Goal: Task Accomplishment & Management: Use online tool/utility

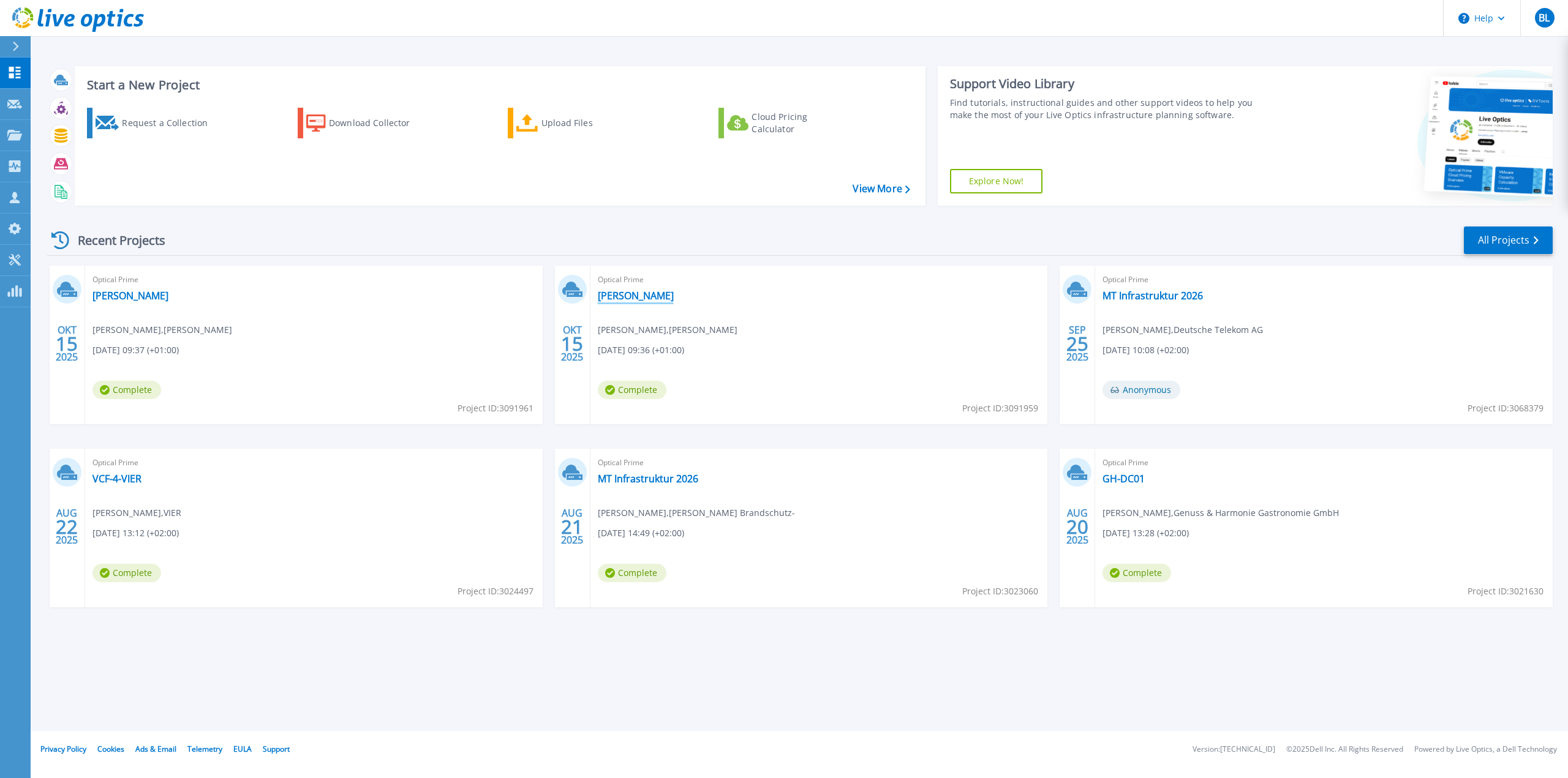
click at [627, 296] on link "[PERSON_NAME]" at bounding box center [636, 296] width 76 height 12
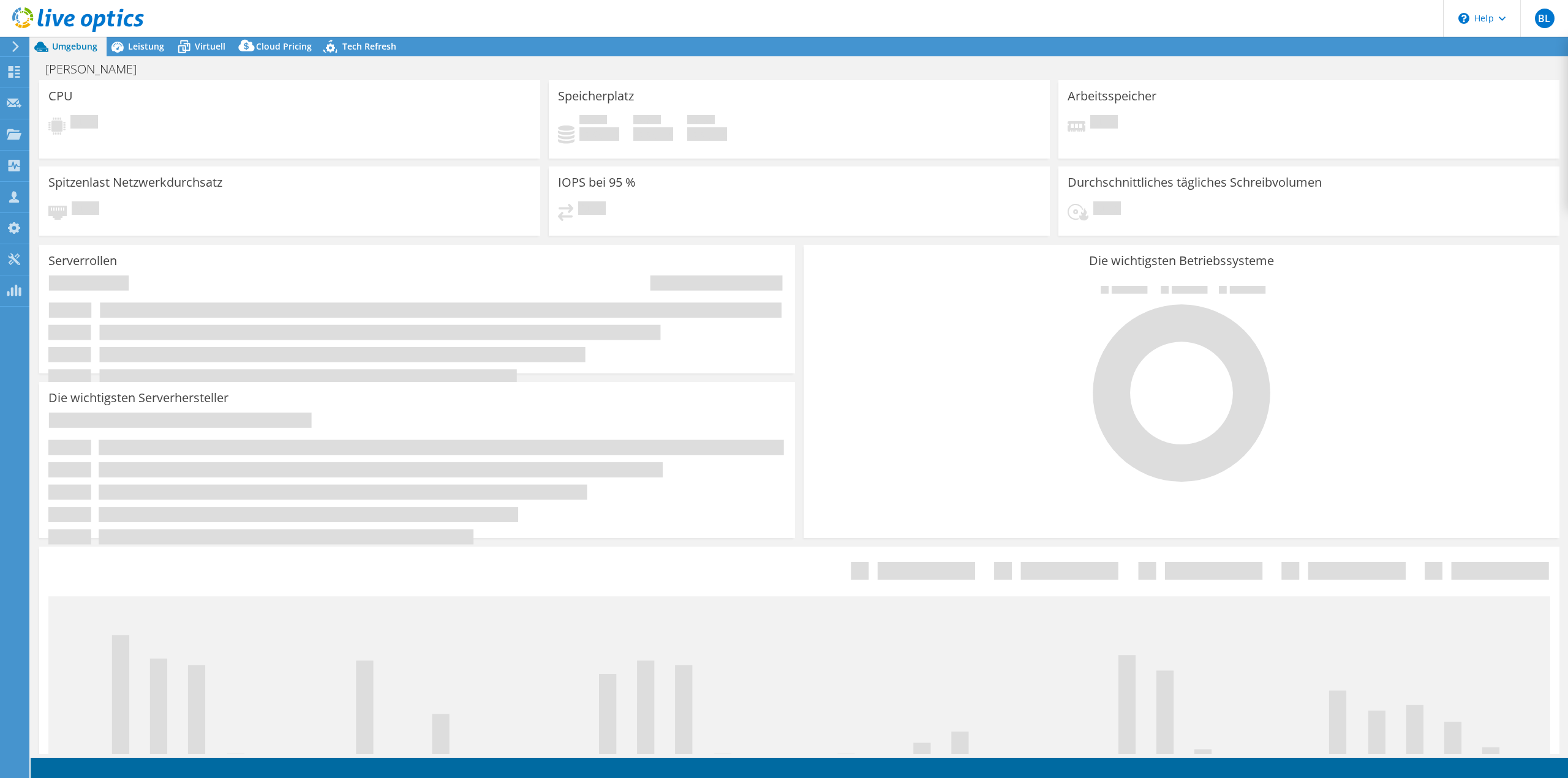
select select "EUFrankfurt"
select select "EUR"
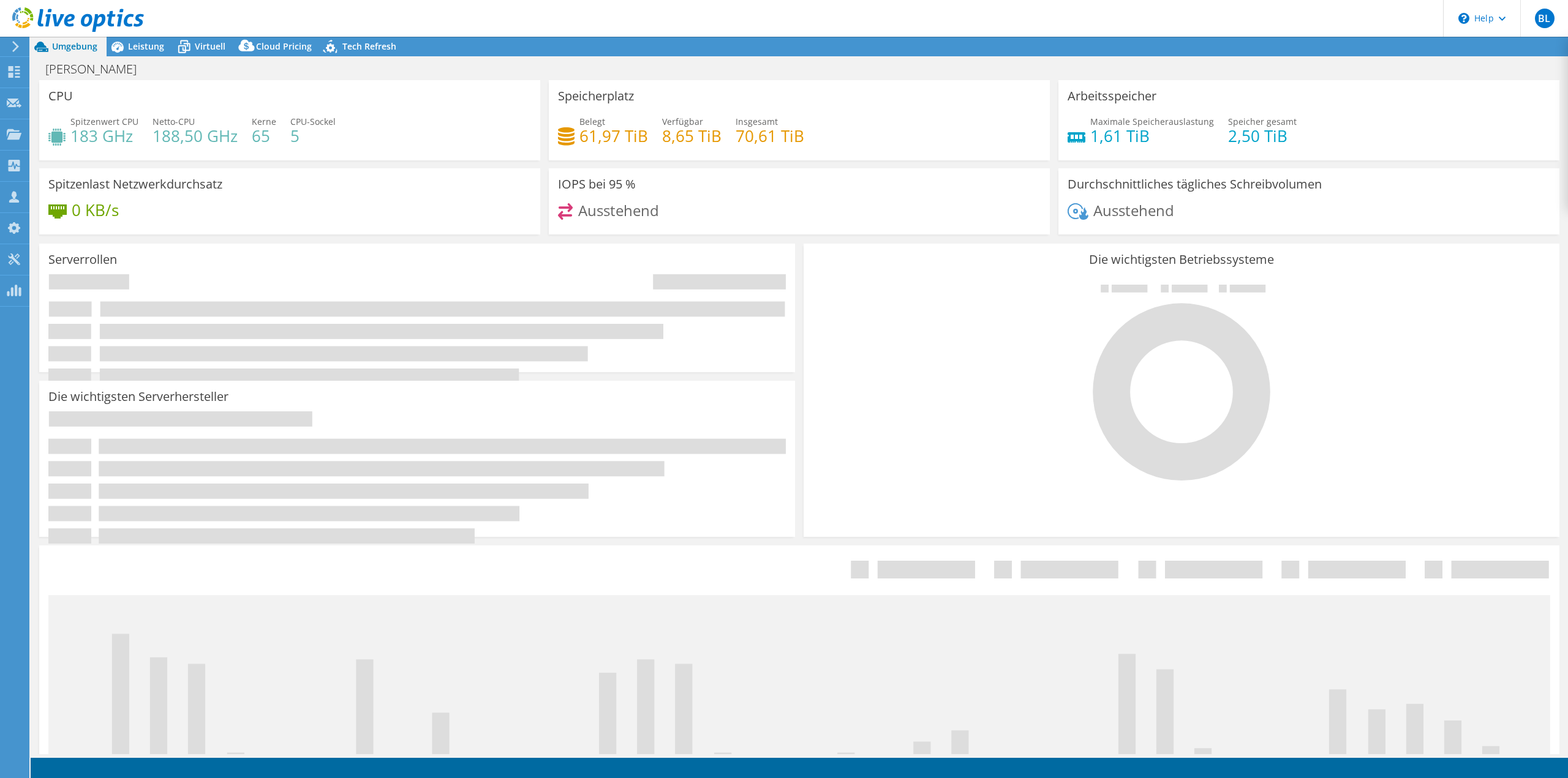
click at [143, 39] on div at bounding box center [71, 20] width 144 height 41
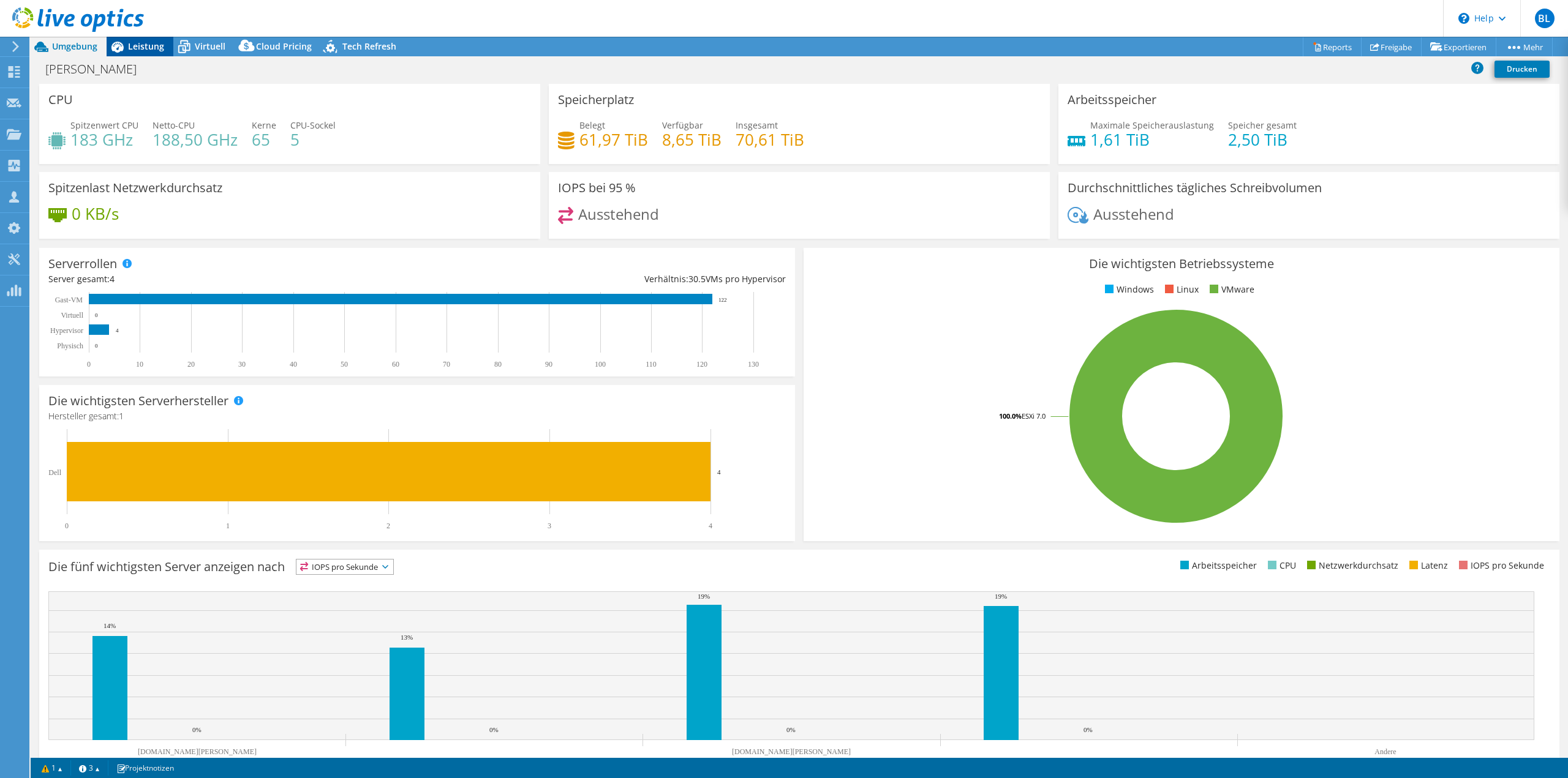
click at [145, 43] on span "Leistung" at bounding box center [146, 46] width 36 height 11
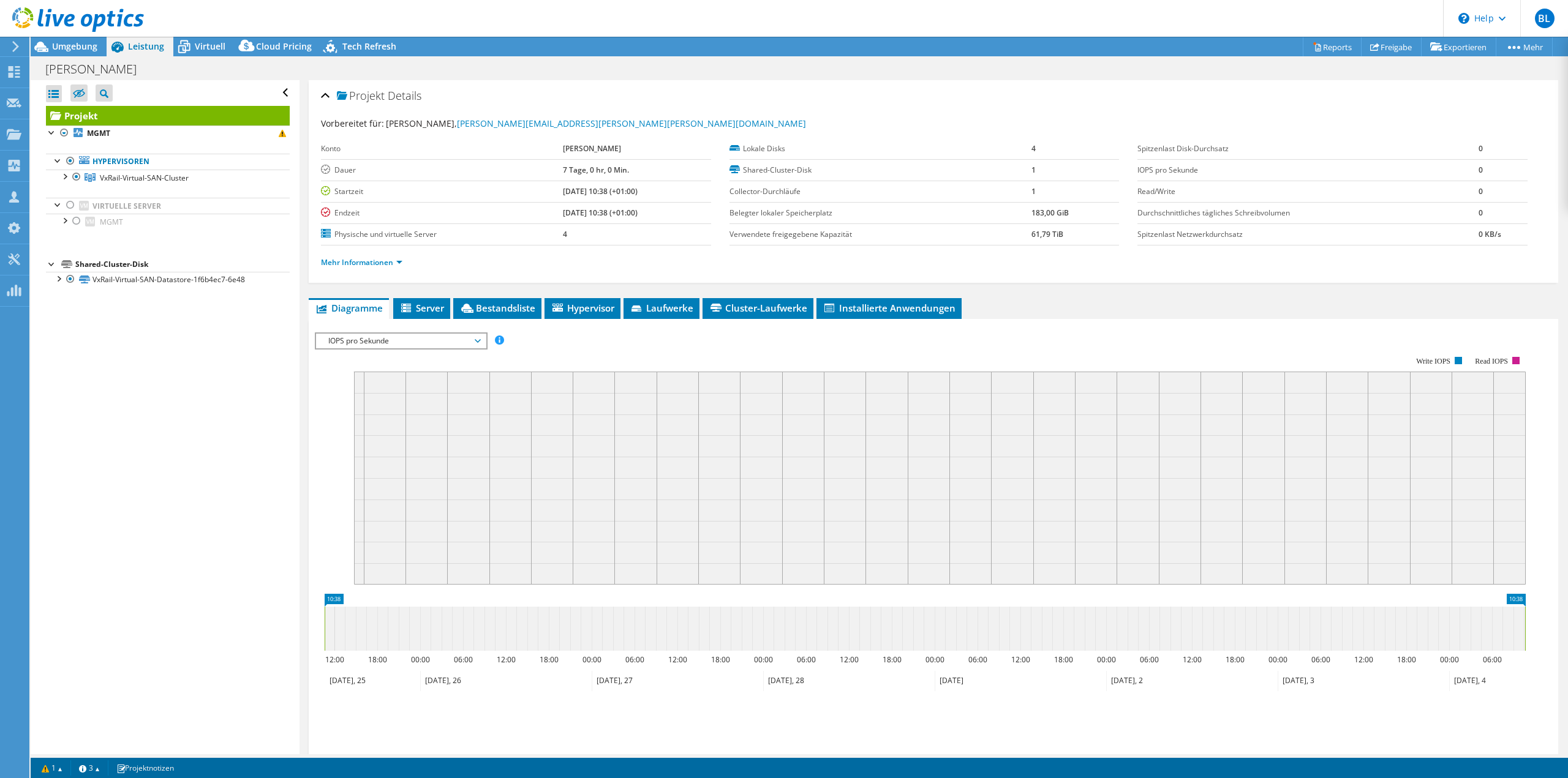
click at [201, 361] on div "Alle öffnen Alle schließen Ausgeschlossene Knoten verbergen Projektbaumfilter" at bounding box center [165, 417] width 268 height 674
click at [70, 42] on span "Umgebung" at bounding box center [75, 46] width 45 height 11
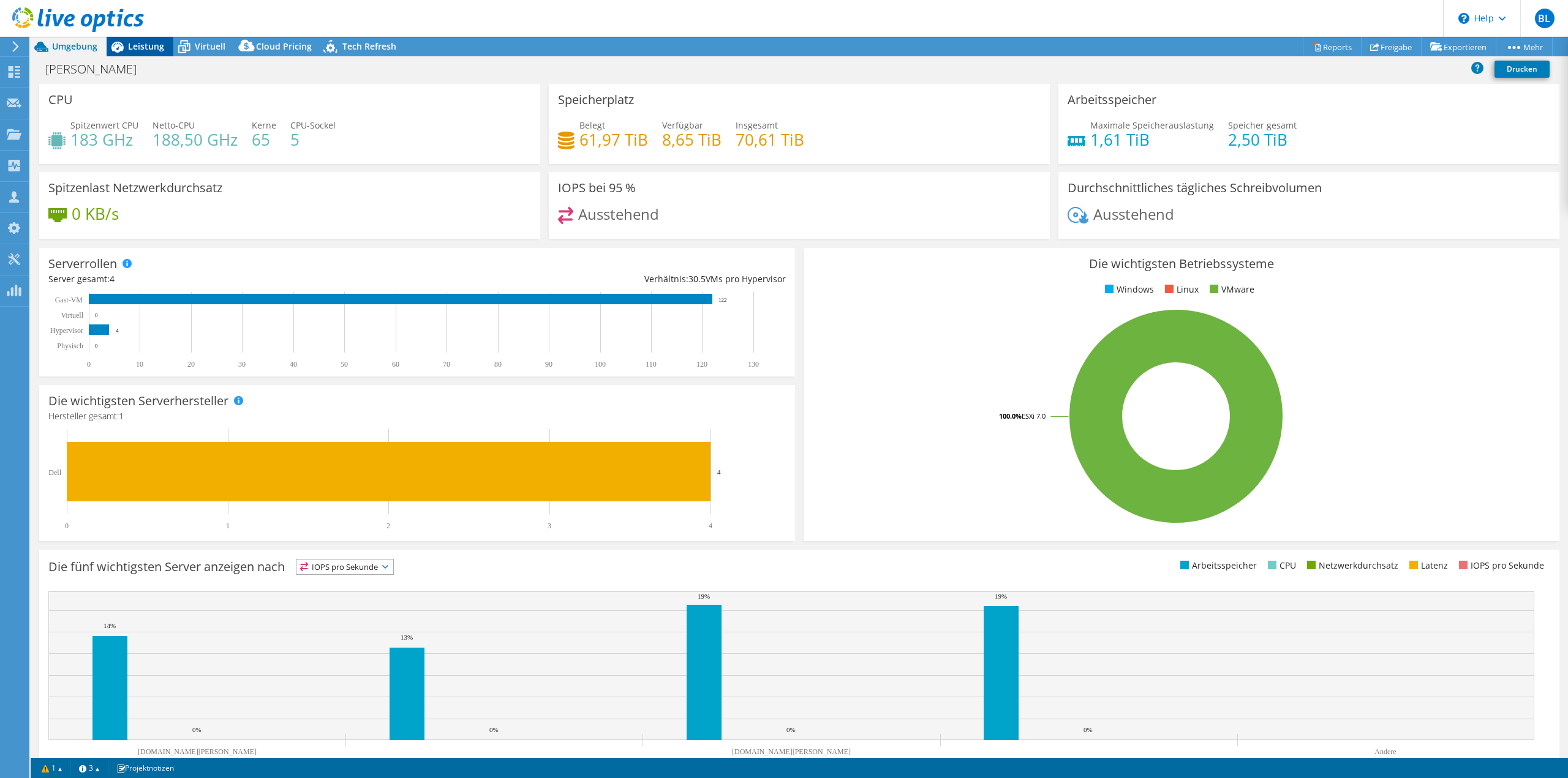
click at [151, 46] on span "Leistung" at bounding box center [146, 46] width 36 height 11
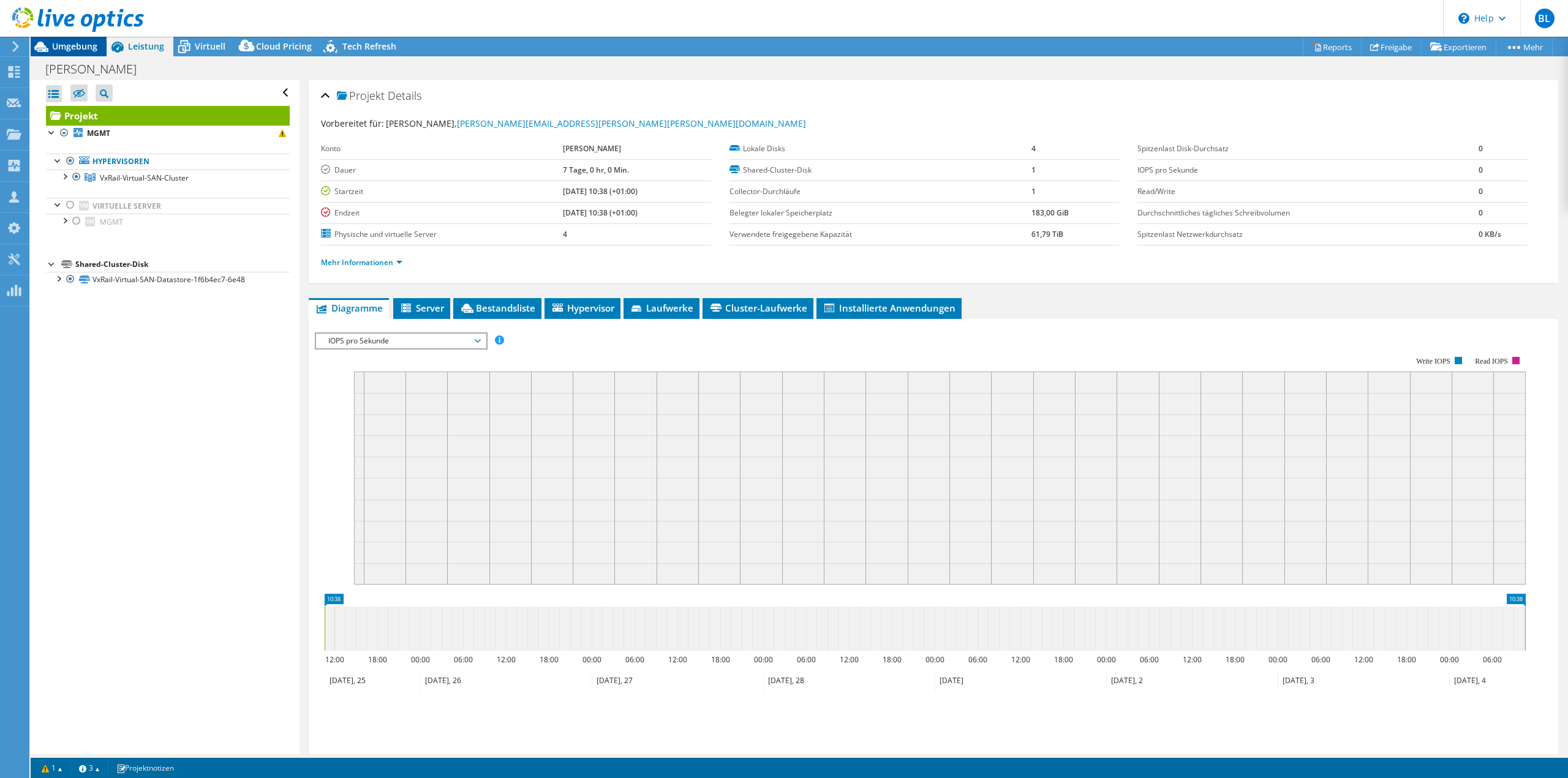
click at [54, 46] on span "Umgebung" at bounding box center [75, 46] width 45 height 11
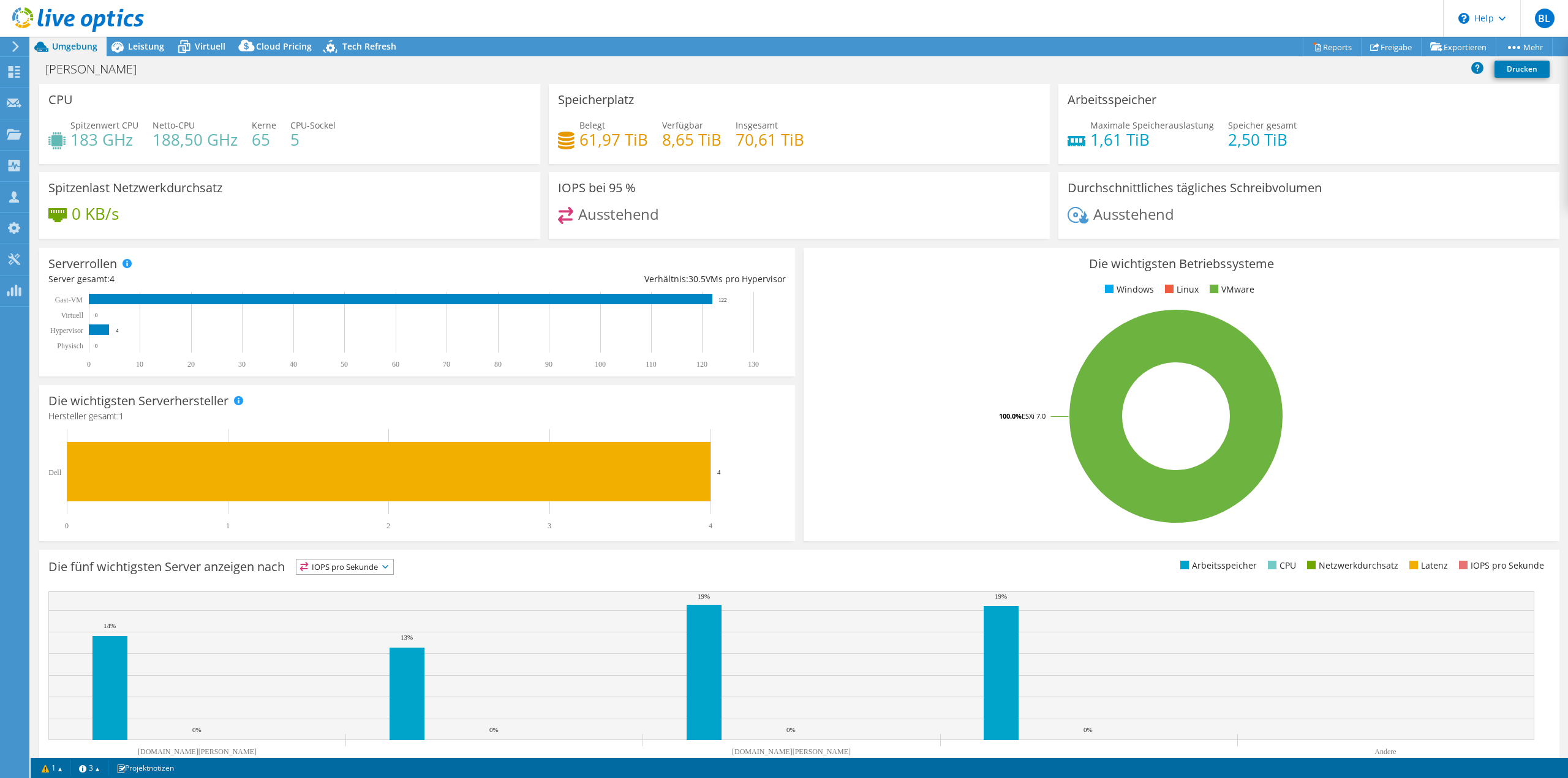
click at [71, 16] on icon at bounding box center [78, 19] width 132 height 25
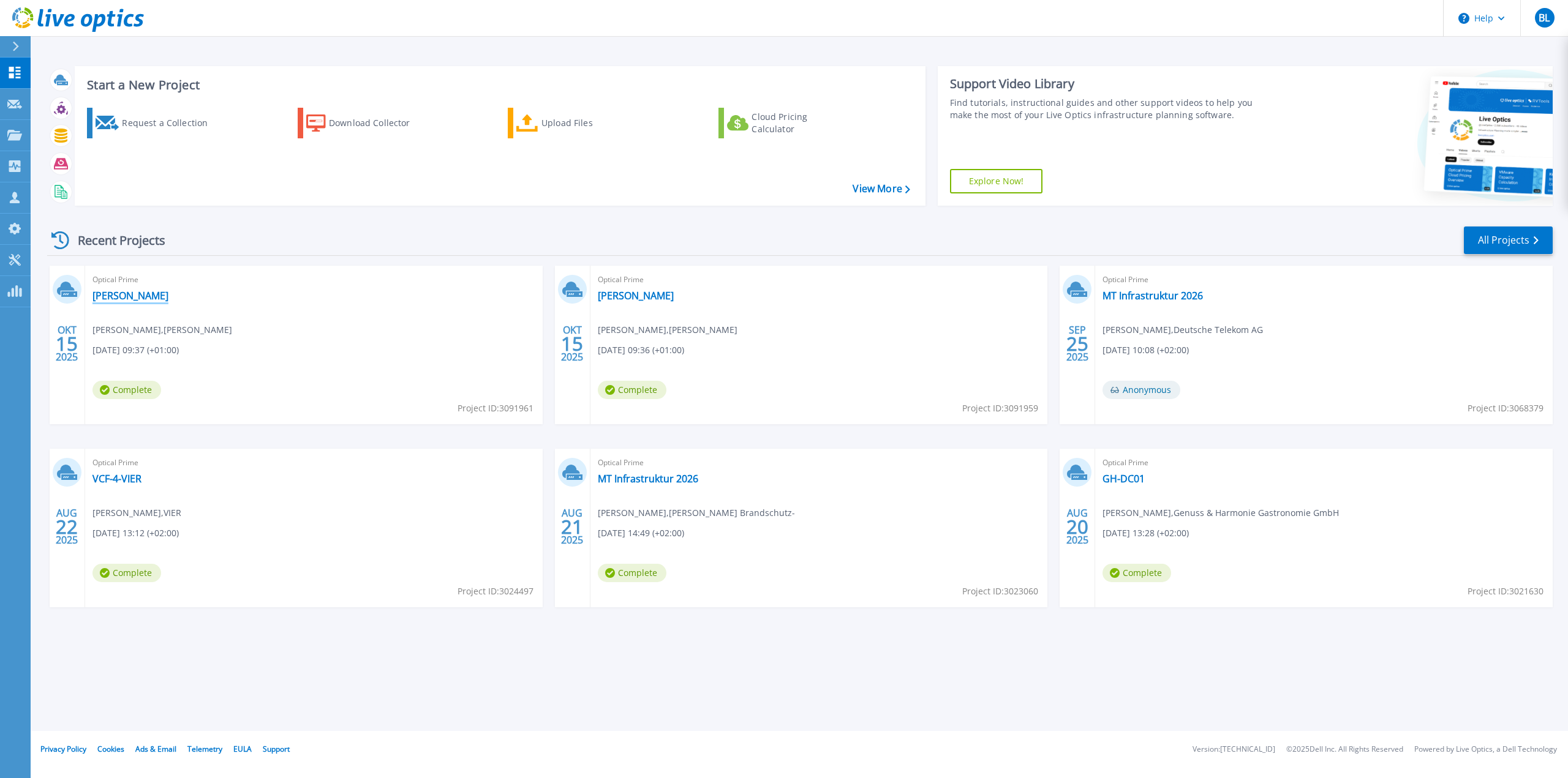
click at [153, 300] on link "[PERSON_NAME]" at bounding box center [131, 296] width 76 height 12
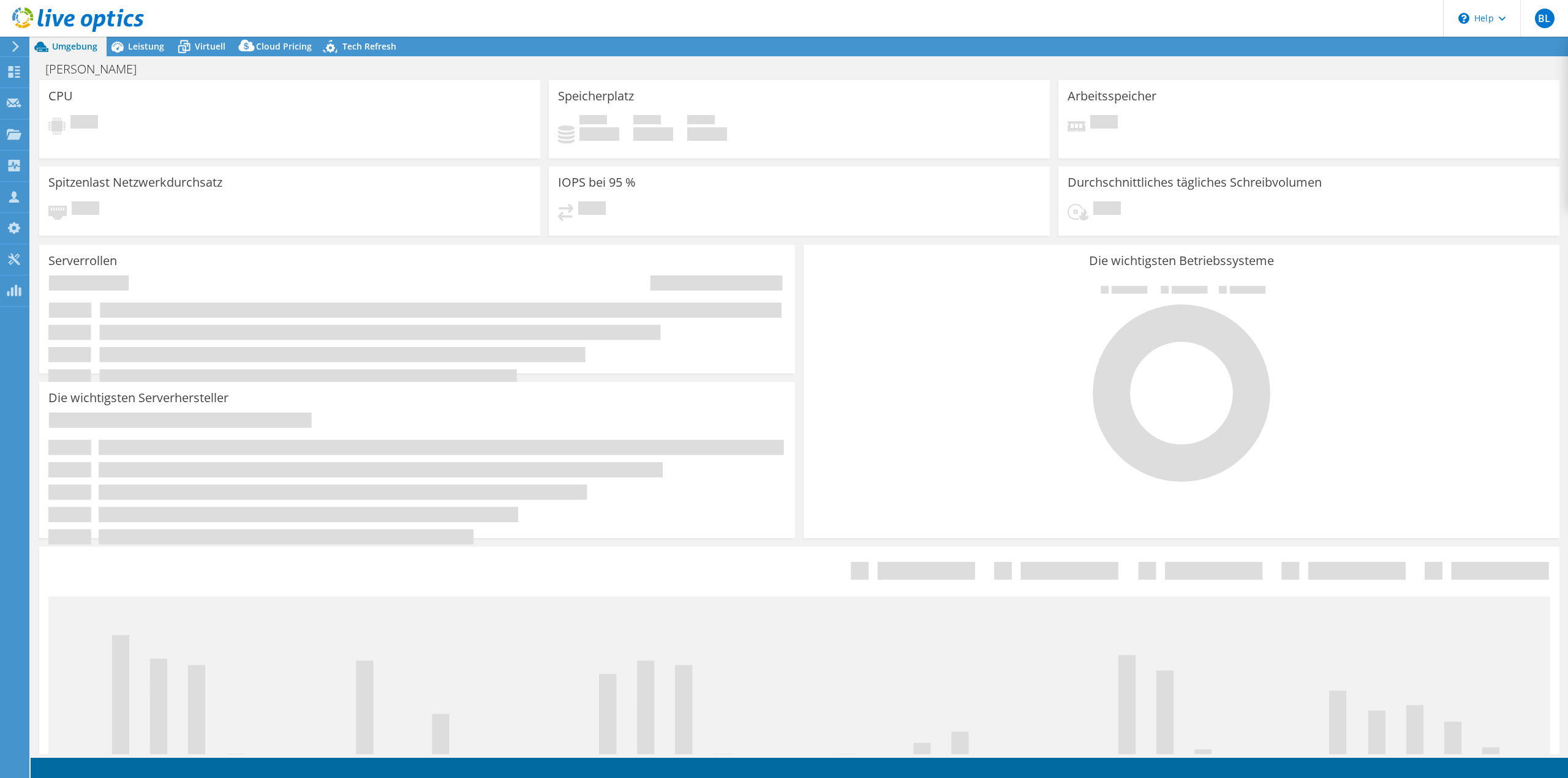
select select "USD"
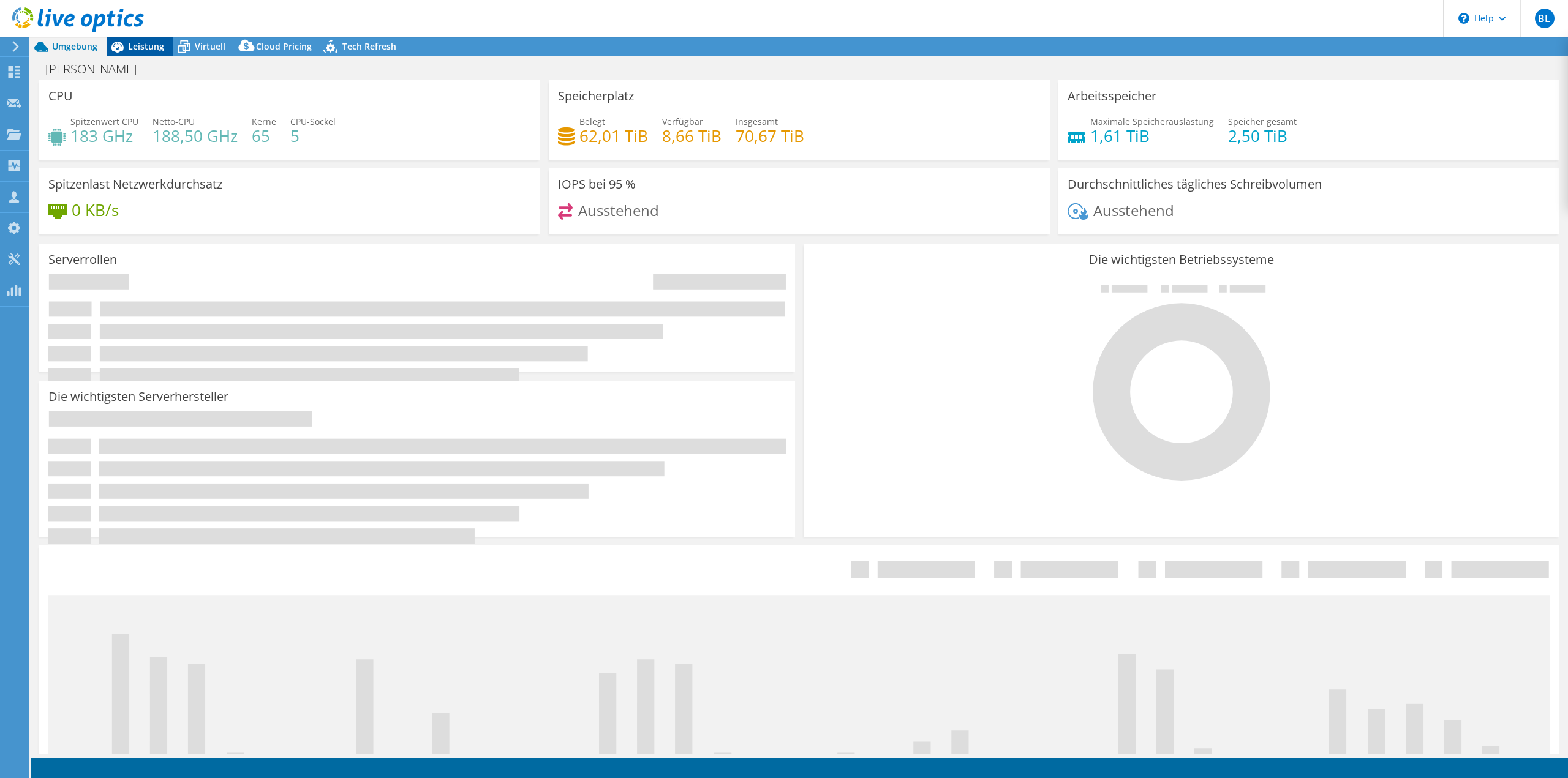
click at [154, 53] on div "Leistung" at bounding box center [140, 46] width 67 height 19
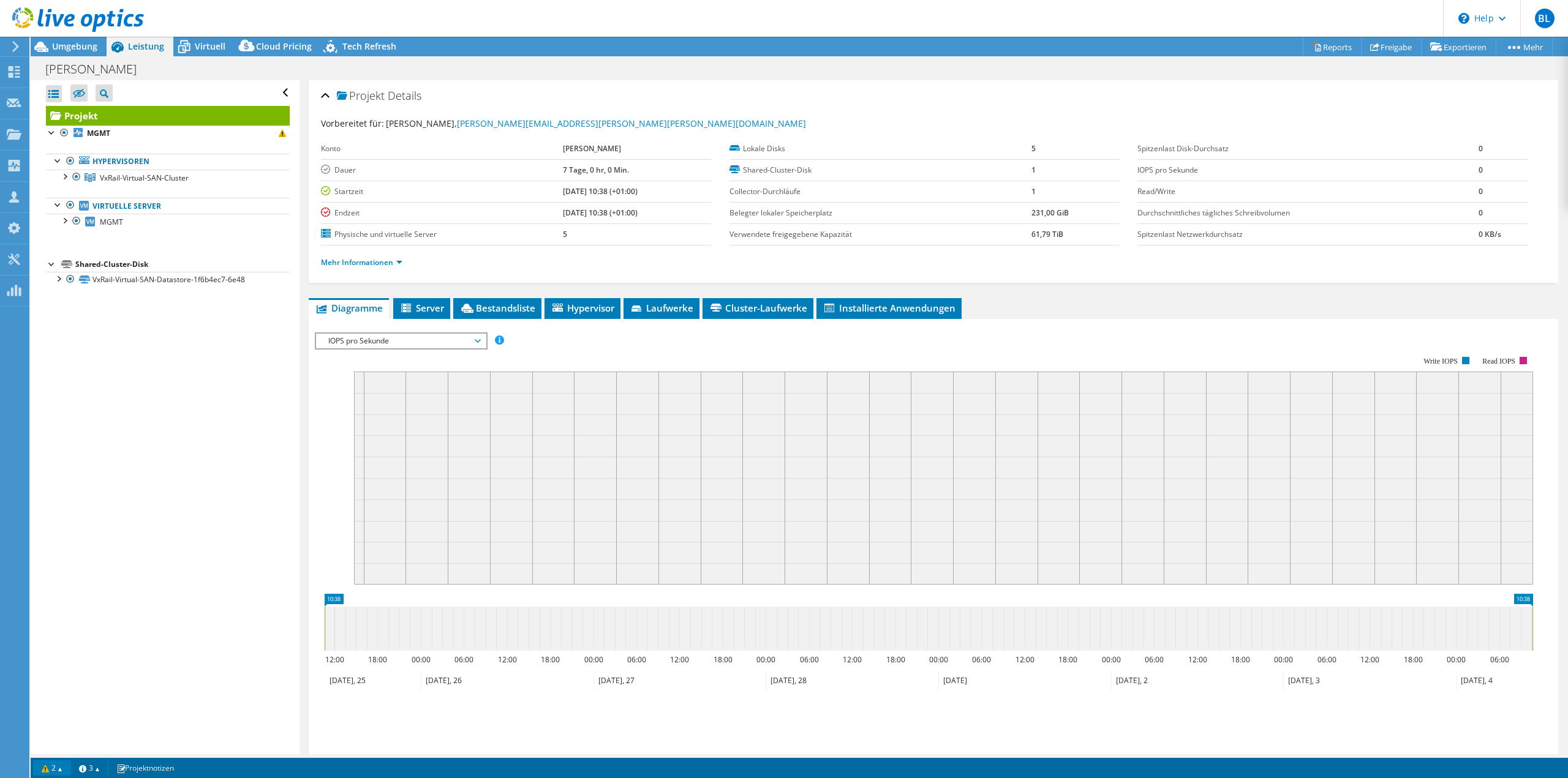
click at [63, 768] on link "2" at bounding box center [52, 768] width 38 height 15
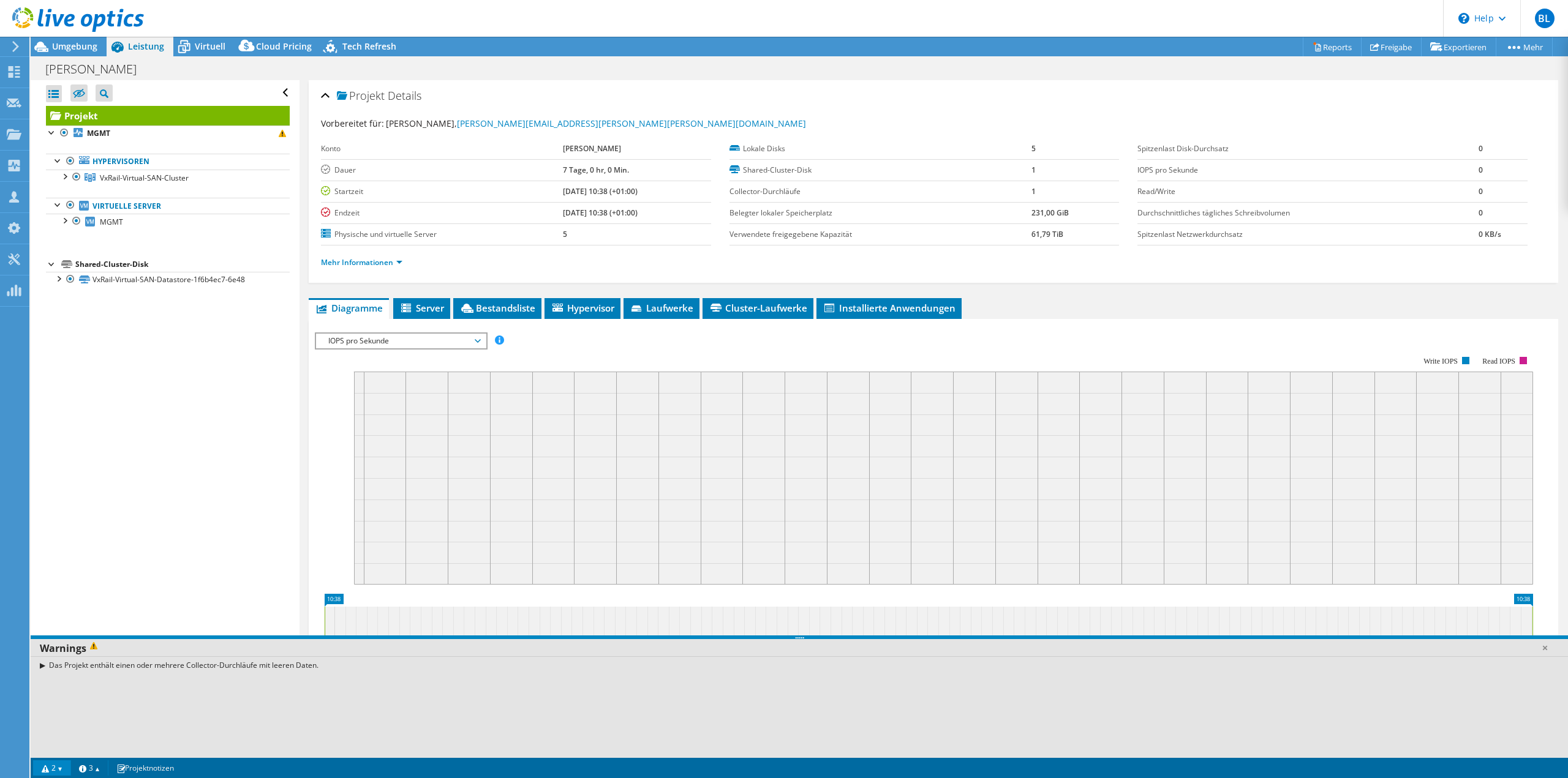
click at [63, 769] on link "2" at bounding box center [52, 768] width 38 height 15
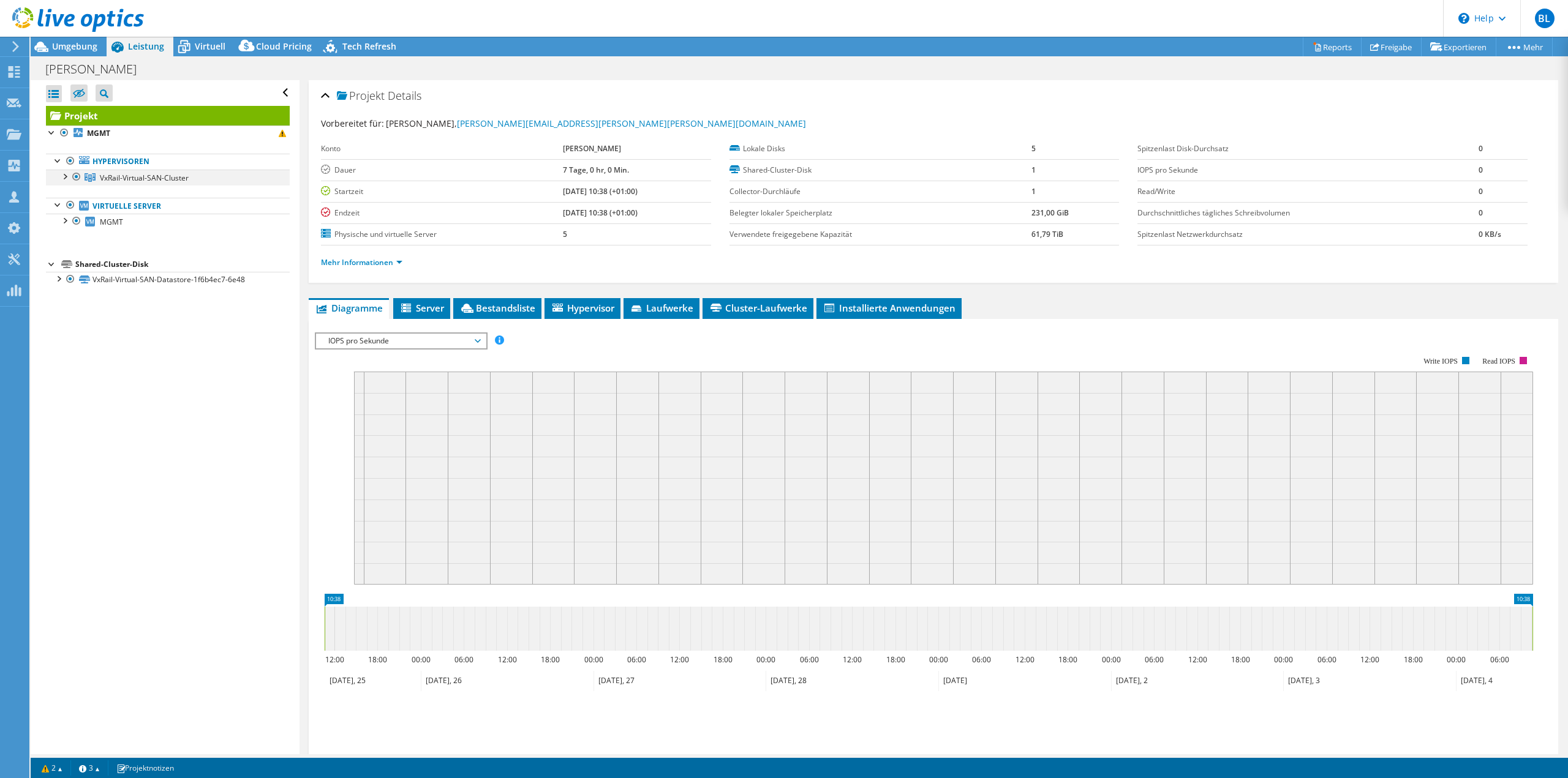
click at [63, 175] on div at bounding box center [64, 175] width 12 height 12
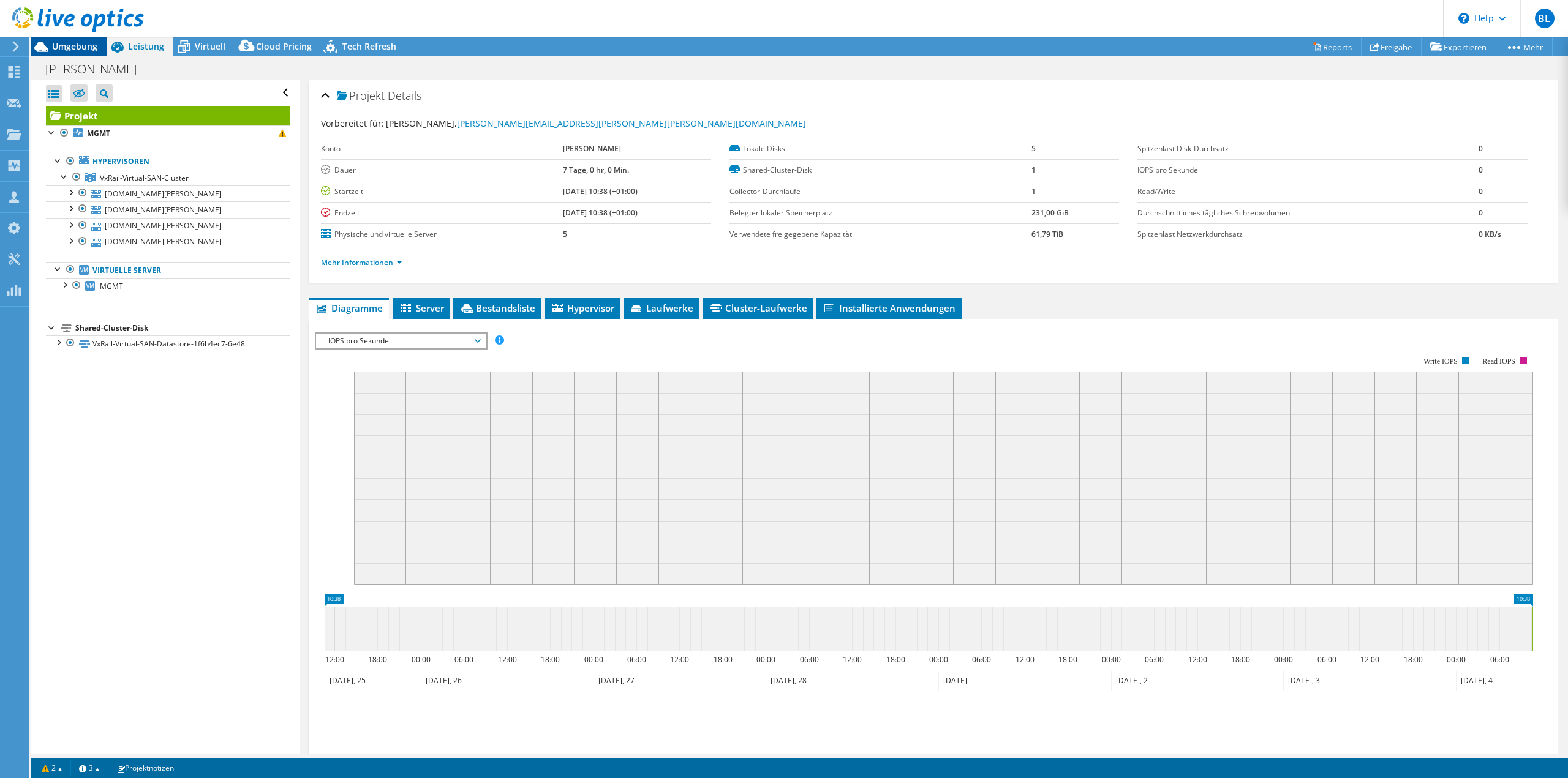
click at [84, 44] on span "Umgebung" at bounding box center [75, 46] width 45 height 11
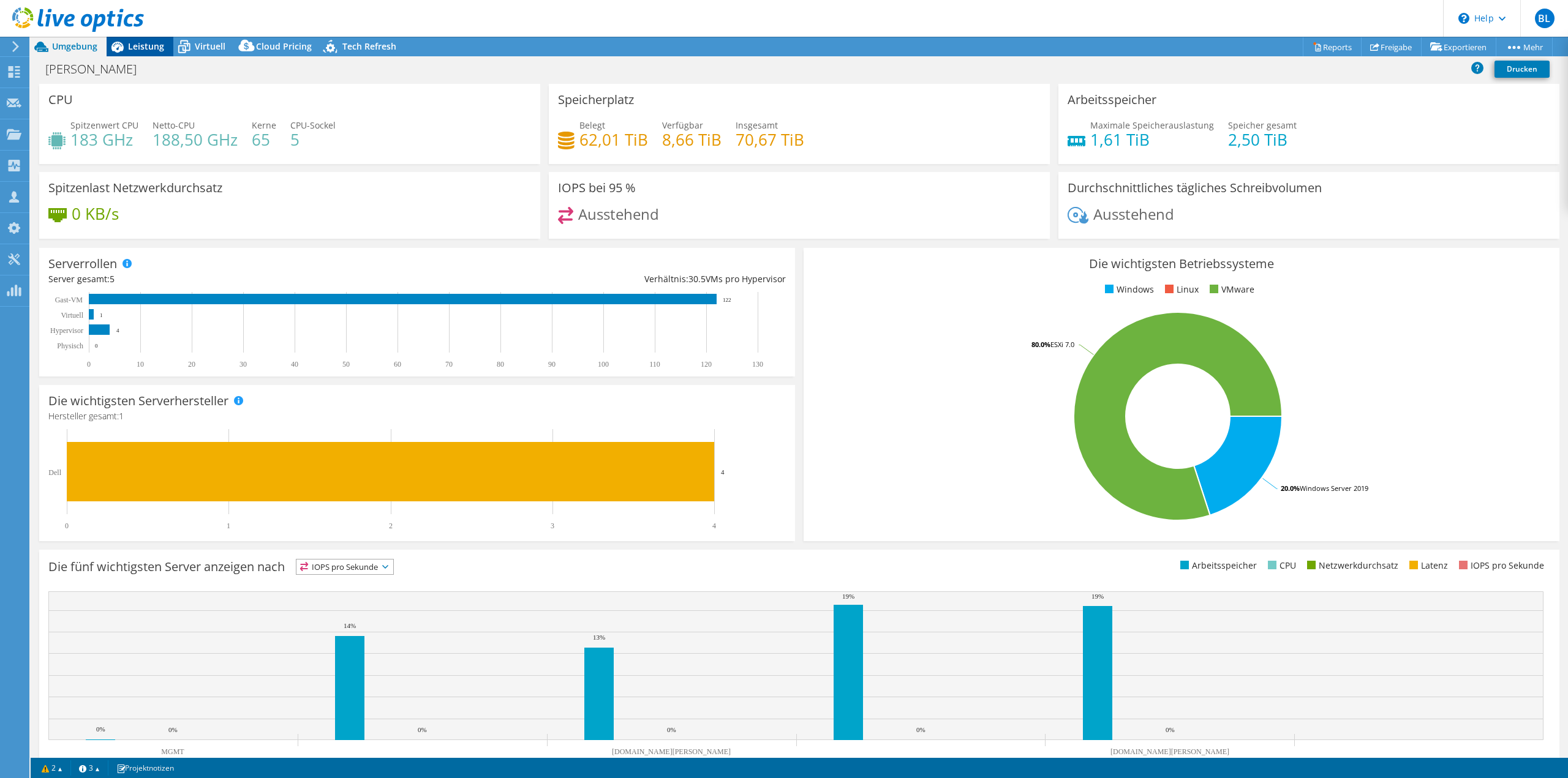
click at [143, 45] on span "Leistung" at bounding box center [146, 46] width 36 height 11
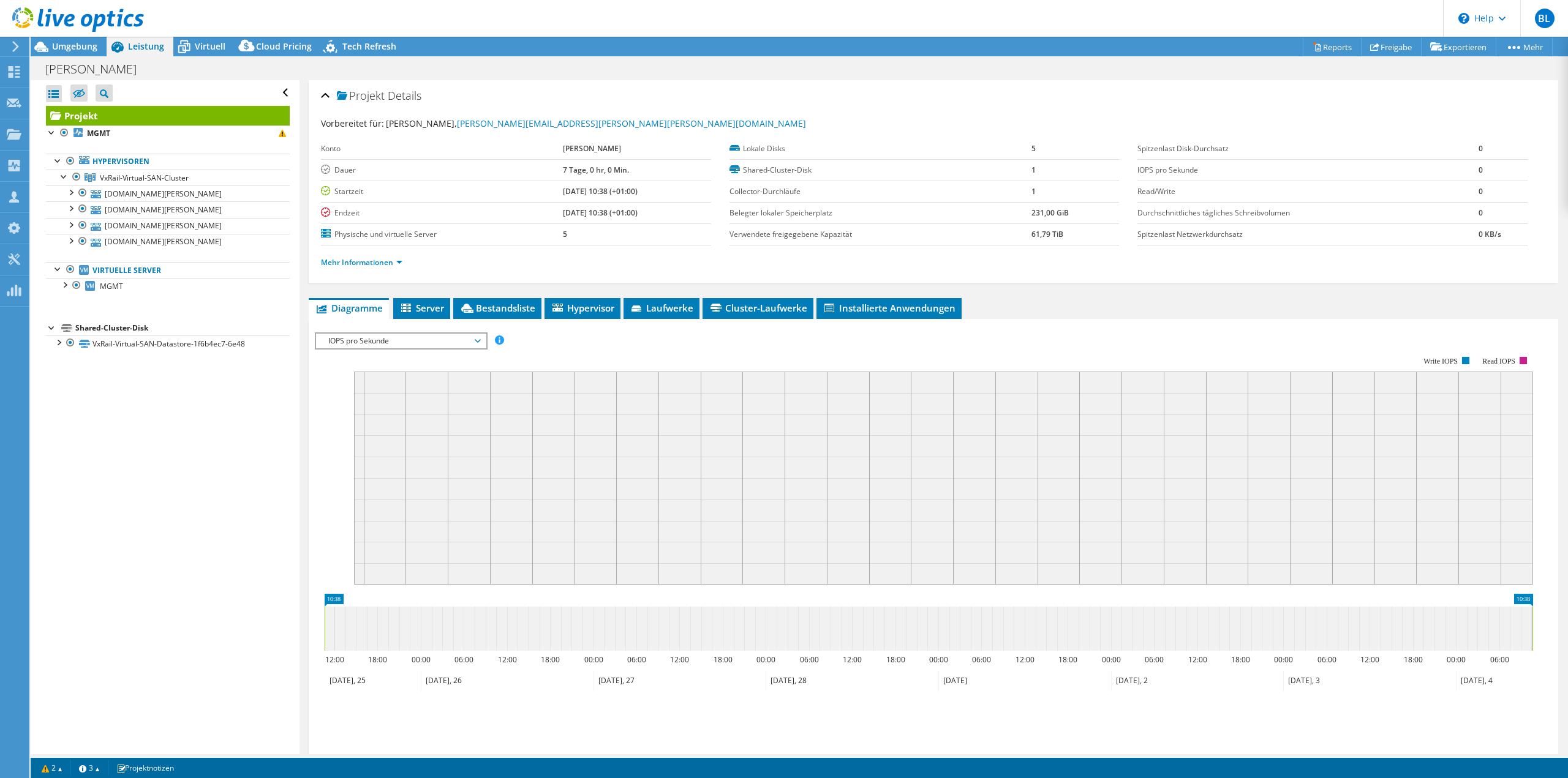
click at [71, 21] on icon at bounding box center [78, 19] width 132 height 25
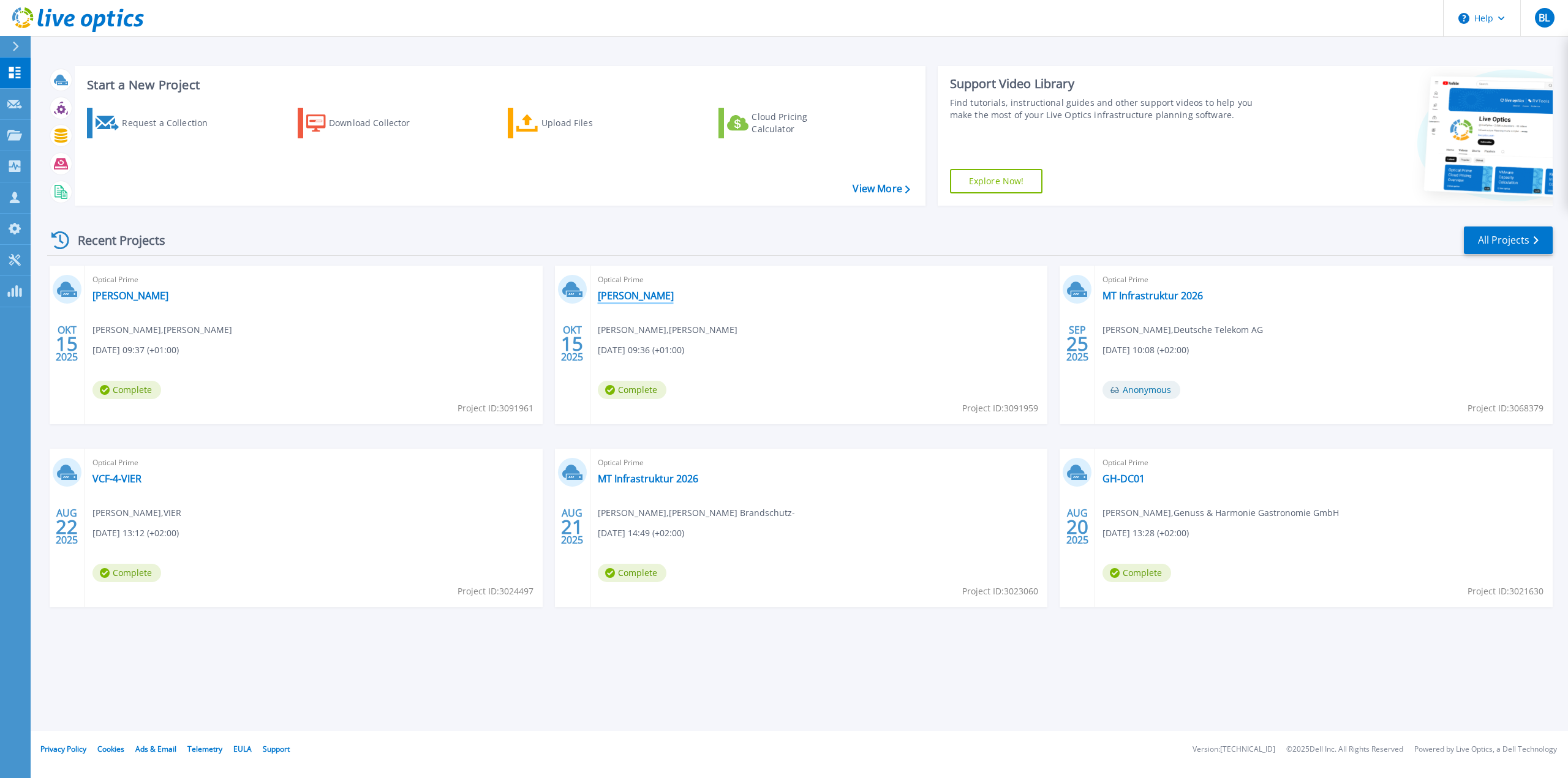
click at [636, 295] on link "[PERSON_NAME]" at bounding box center [636, 296] width 76 height 12
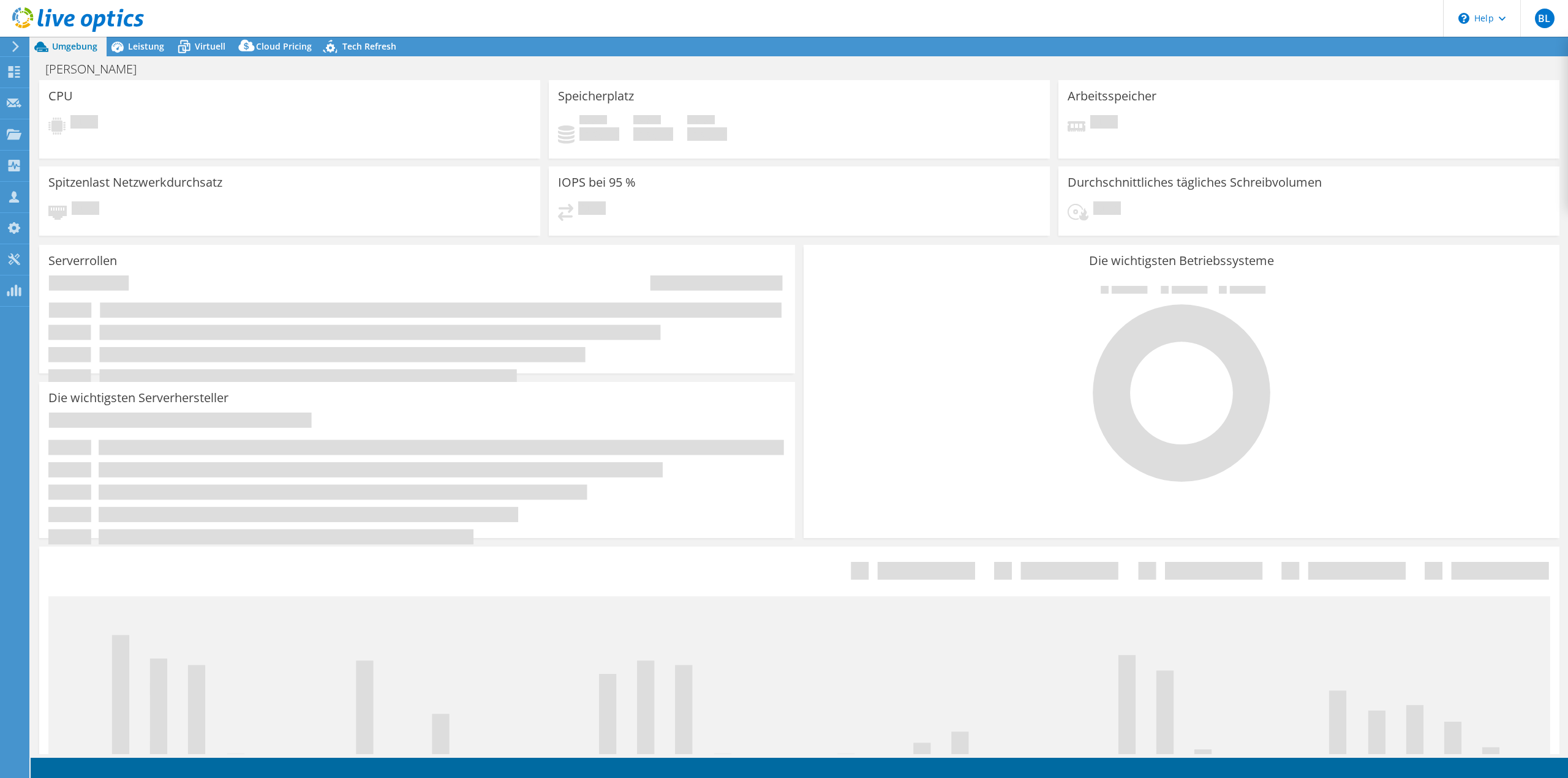
select select "USD"
select select "EUFrankfurt"
select select "EUR"
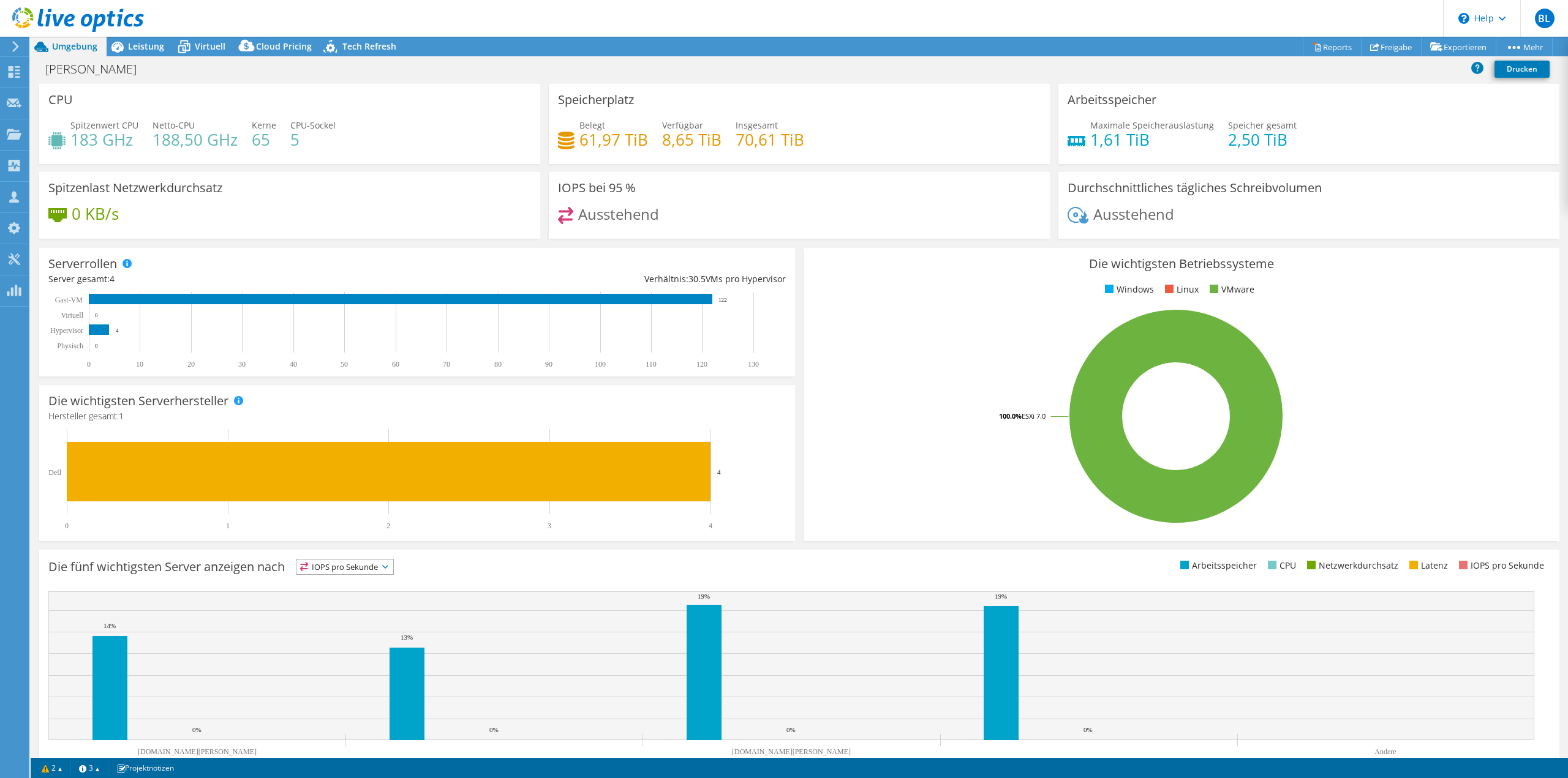
click at [49, 23] on use at bounding box center [78, 19] width 132 height 24
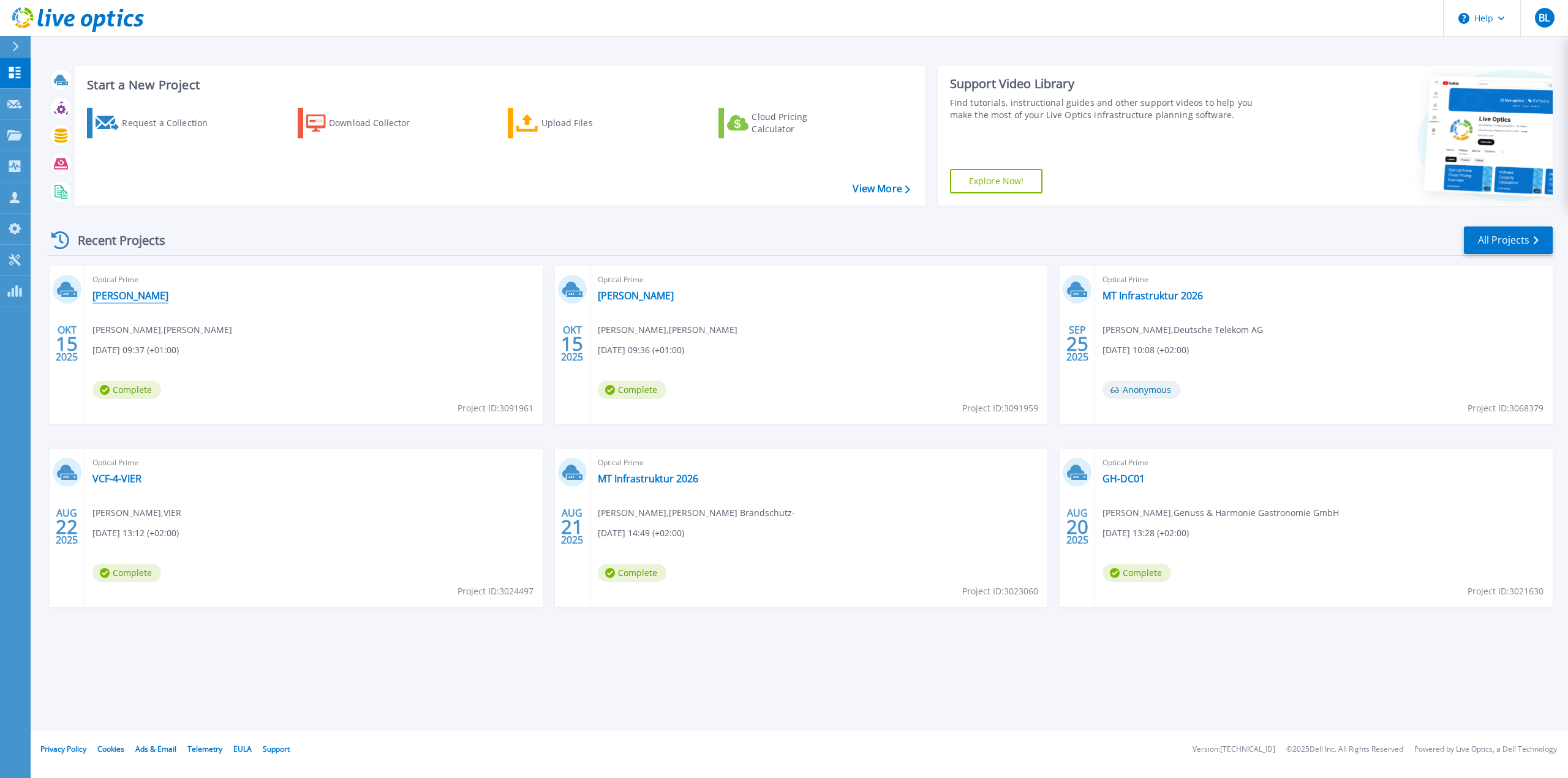
click at [142, 292] on link "[PERSON_NAME]" at bounding box center [131, 296] width 76 height 12
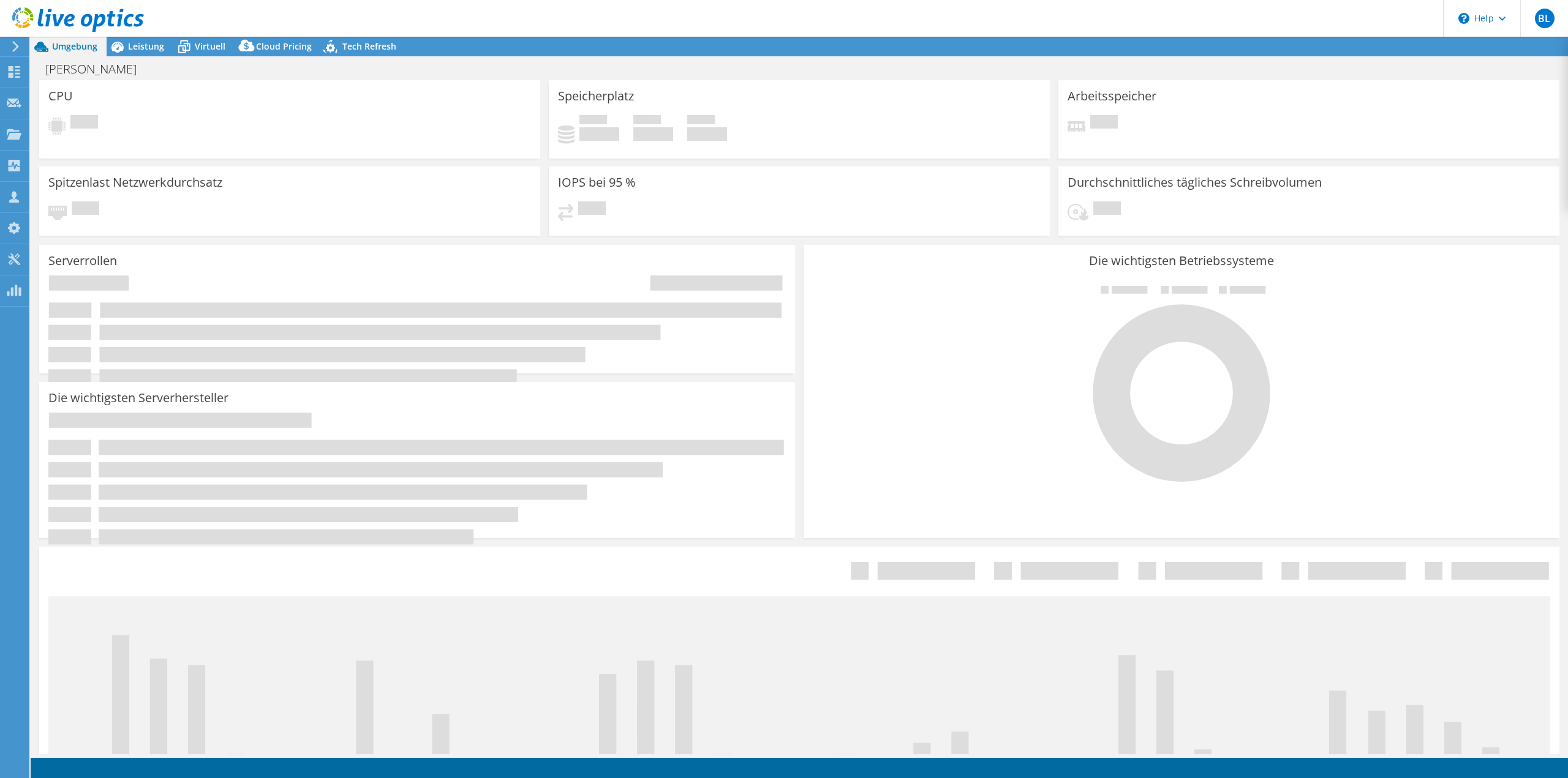
select select "USD"
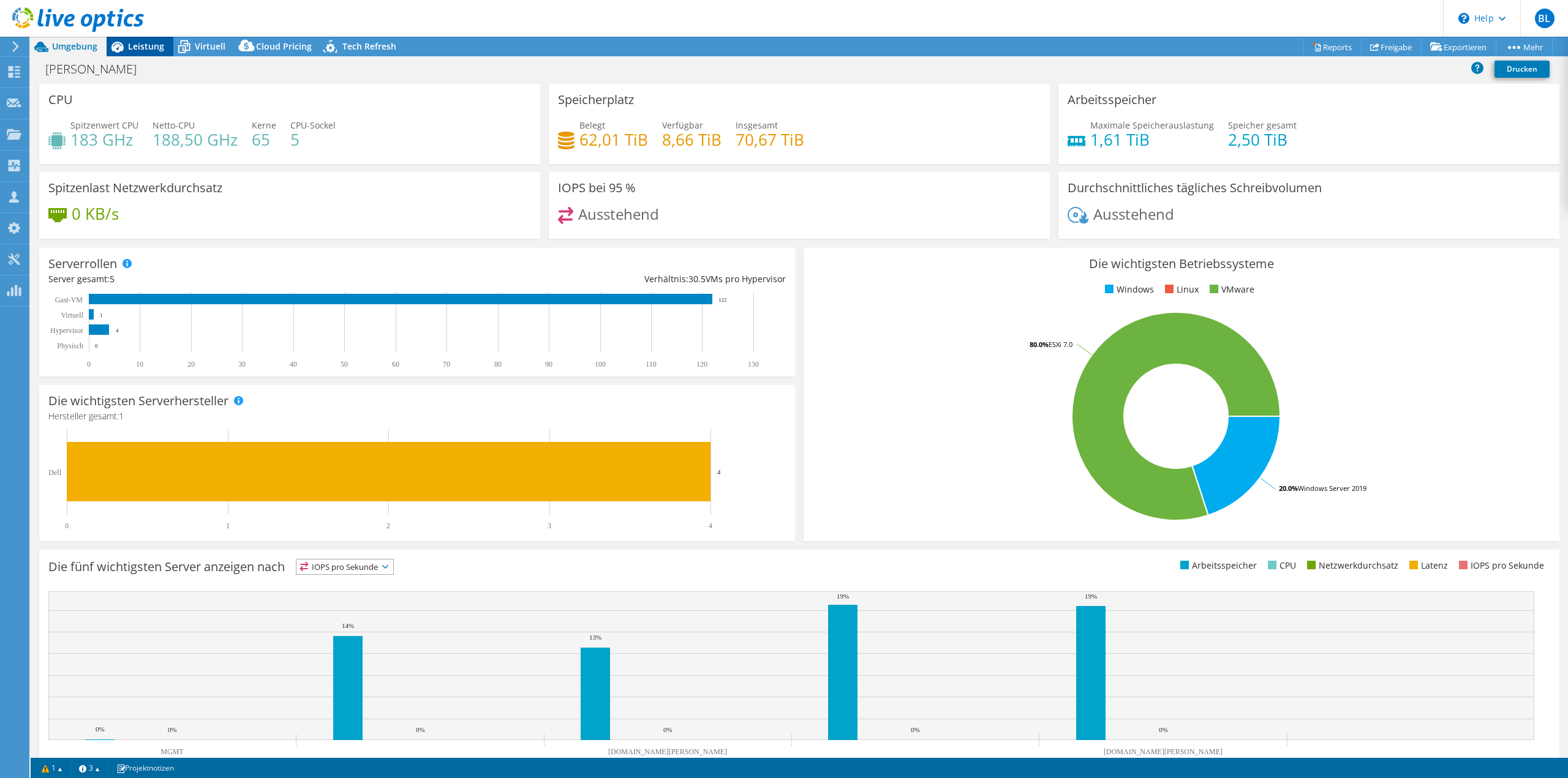
click at [143, 50] on span "Leistung" at bounding box center [146, 46] width 36 height 11
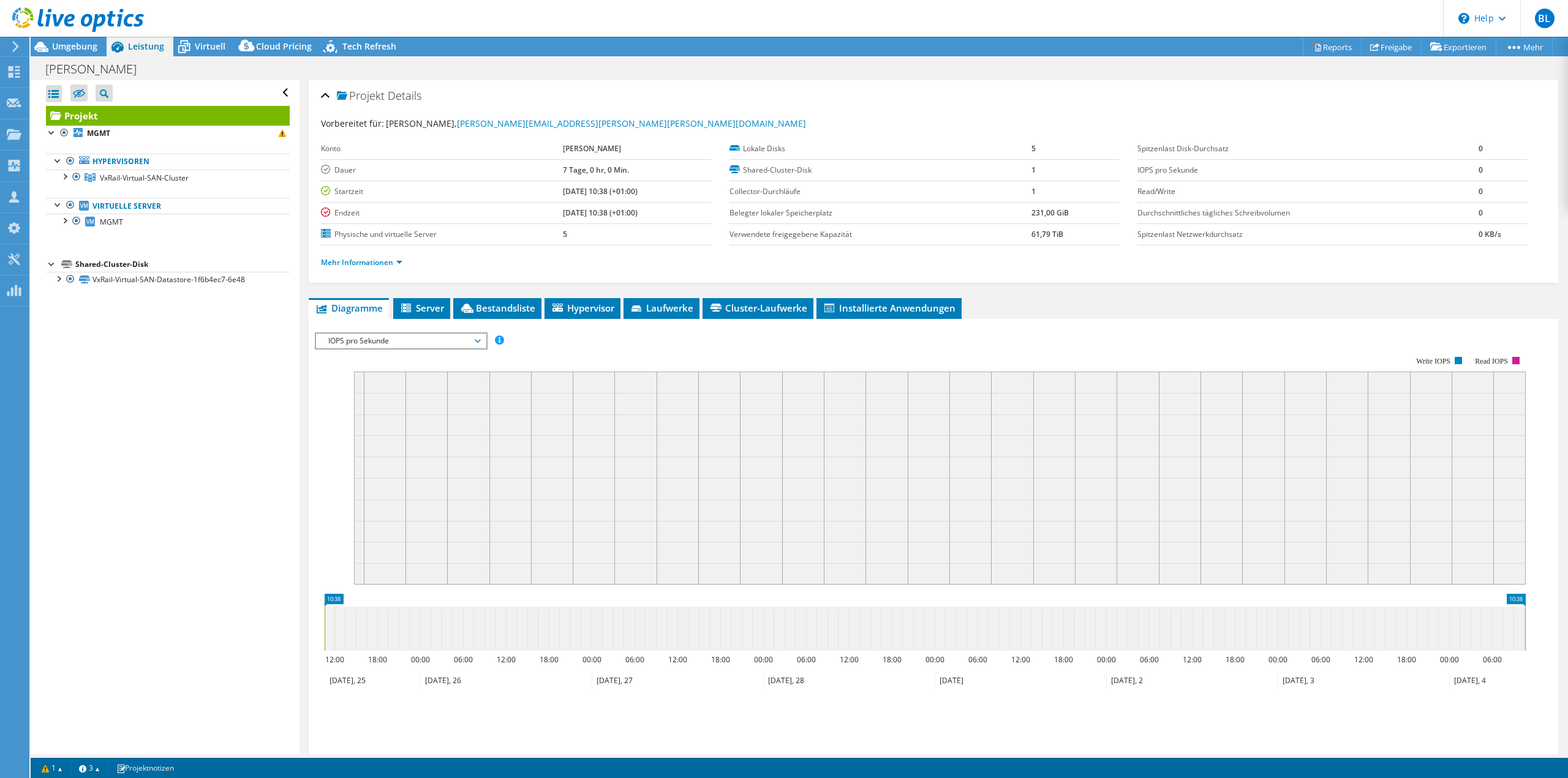
click at [512, 270] on div "Mehr Informationen" at bounding box center [933, 262] width 1225 height 34
click at [360, 264] on link "Mehr Informationen" at bounding box center [362, 262] width 81 height 11
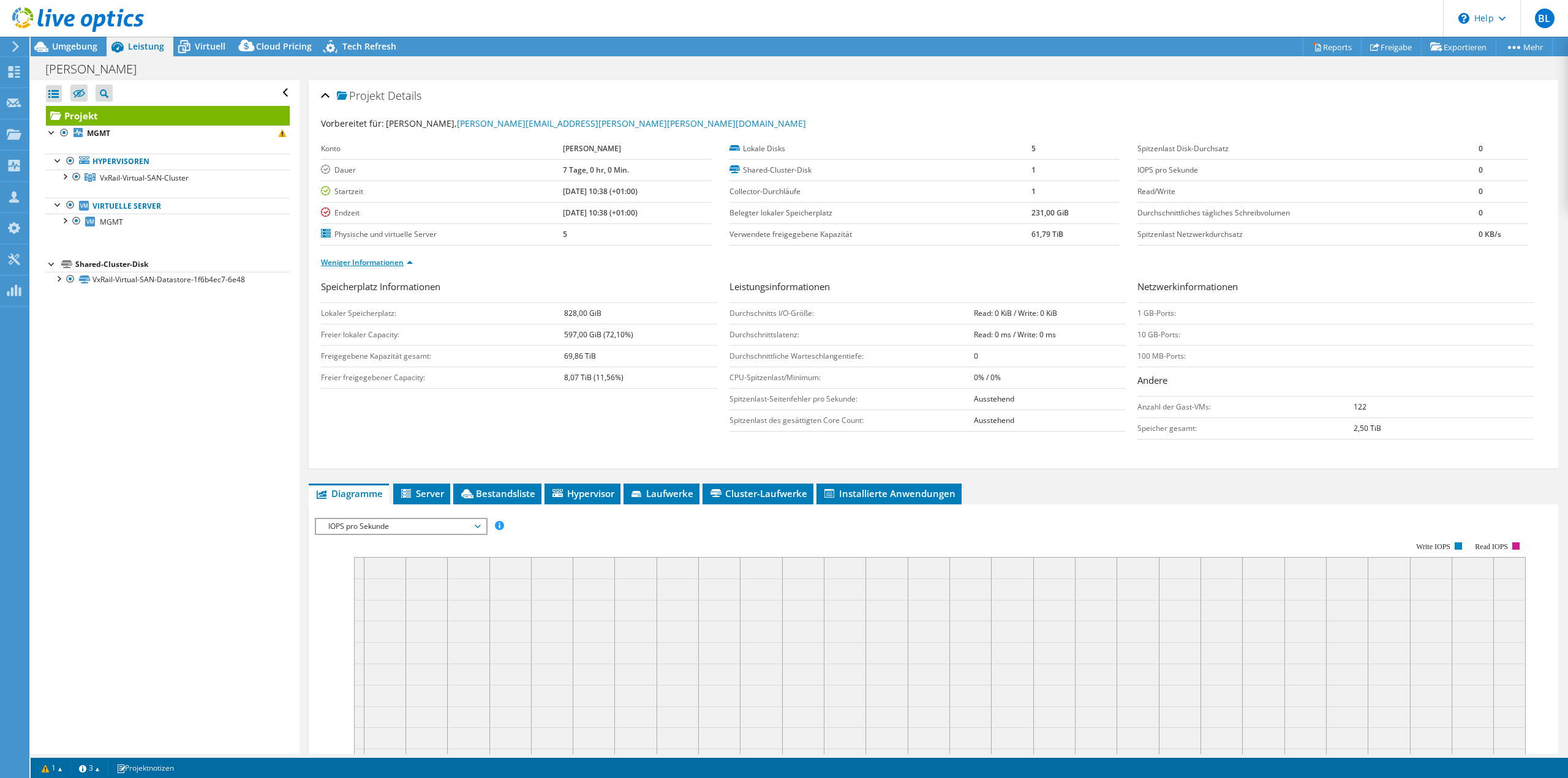
click at [363, 263] on link "Weniger Informationen" at bounding box center [366, 262] width 92 height 11
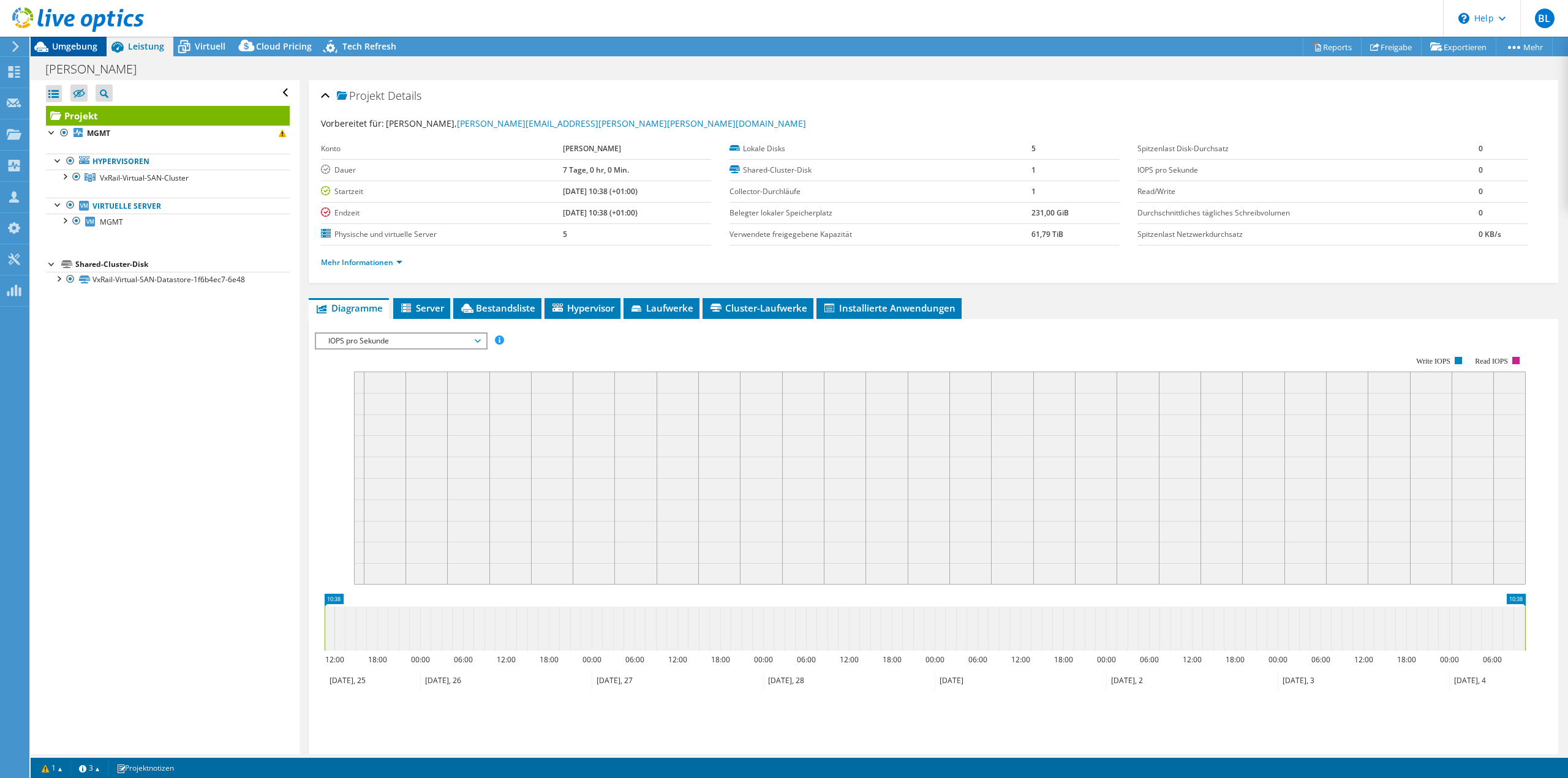
click at [87, 50] on span "Umgebung" at bounding box center [75, 46] width 45 height 11
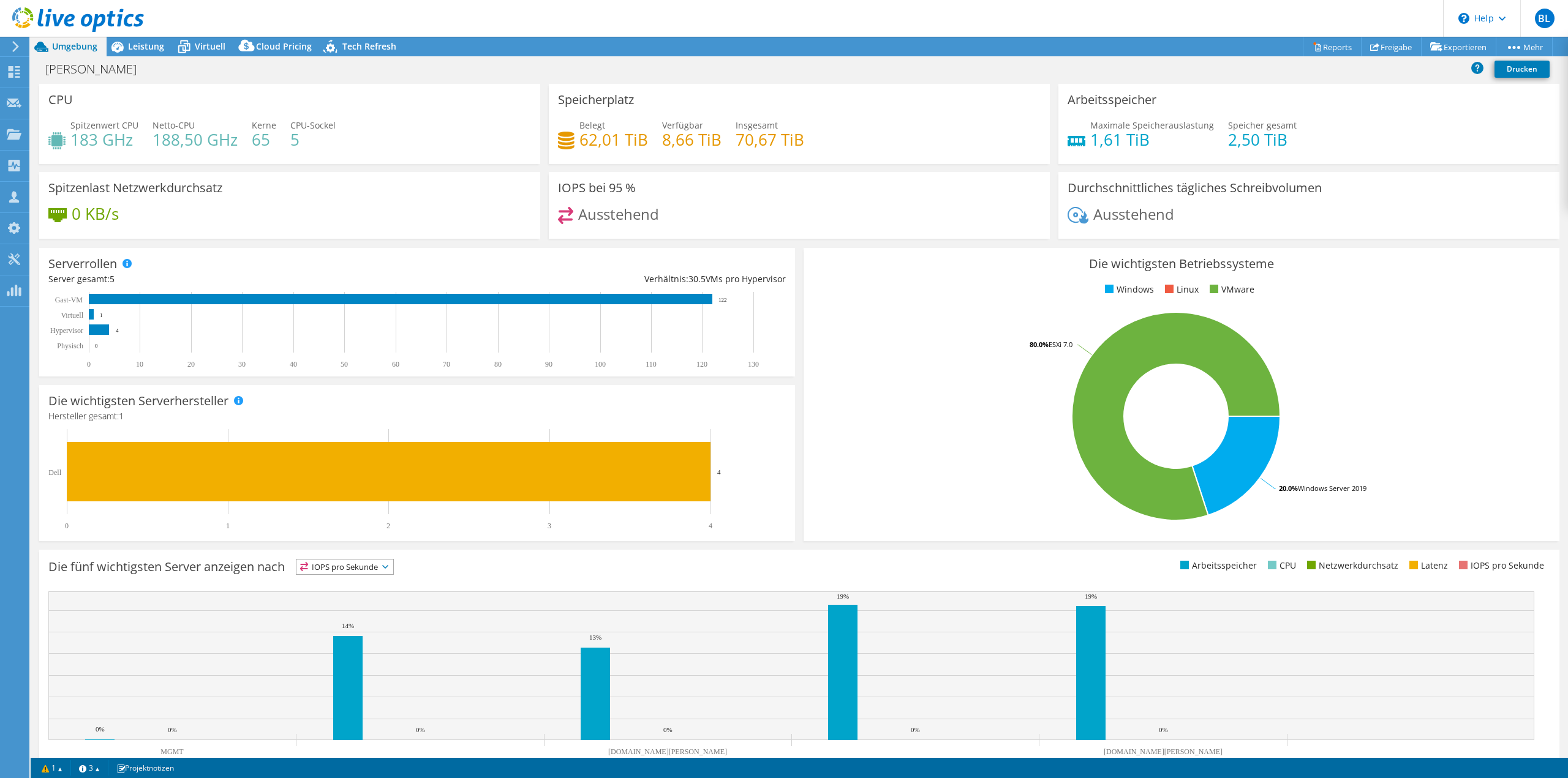
click at [437, 415] on h4 "Hersteller gesamt: 1" at bounding box center [418, 416] width 738 height 14
click at [69, 24] on icon at bounding box center [78, 19] width 132 height 25
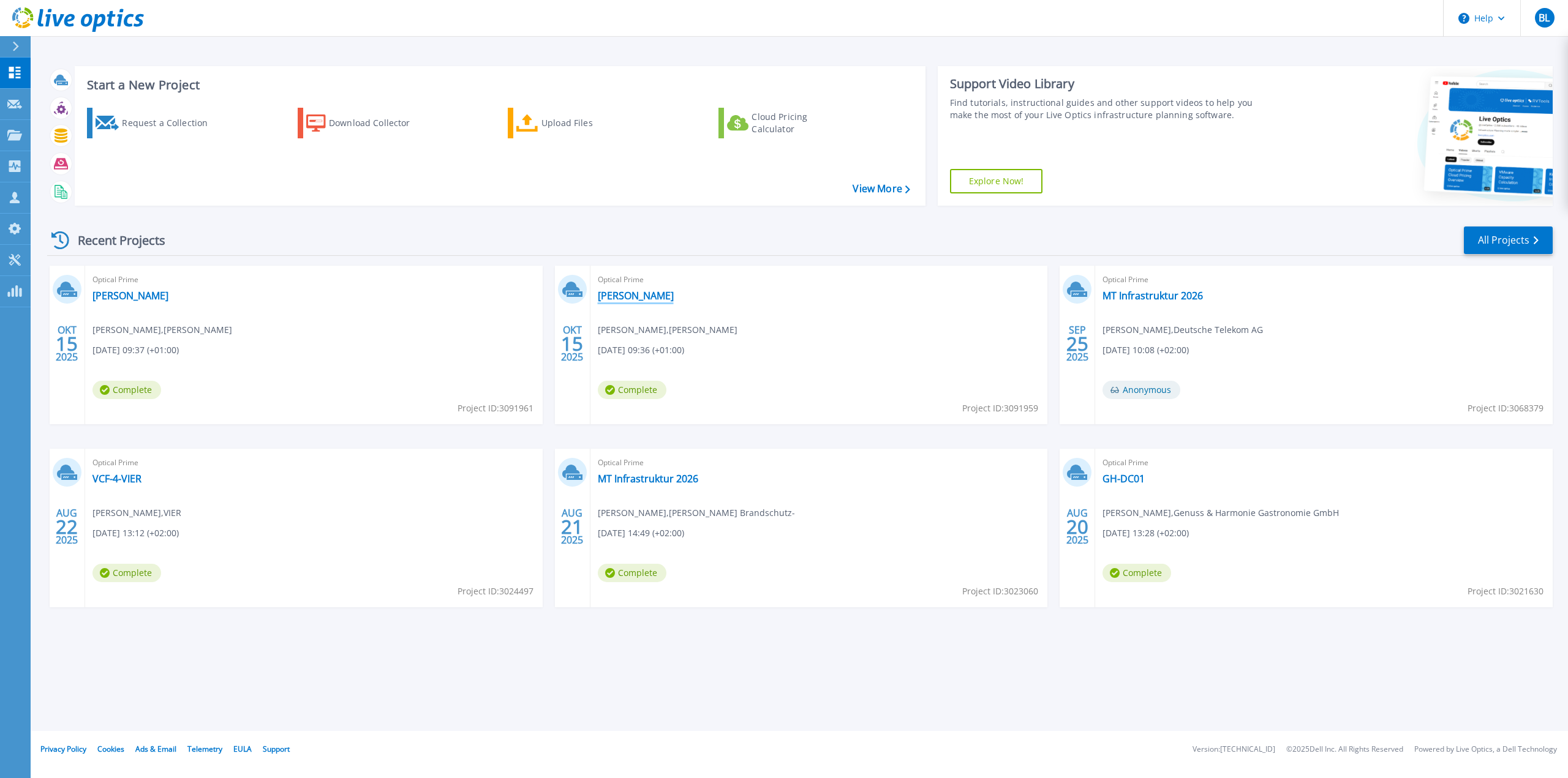
click at [622, 292] on link "[PERSON_NAME]" at bounding box center [636, 296] width 76 height 12
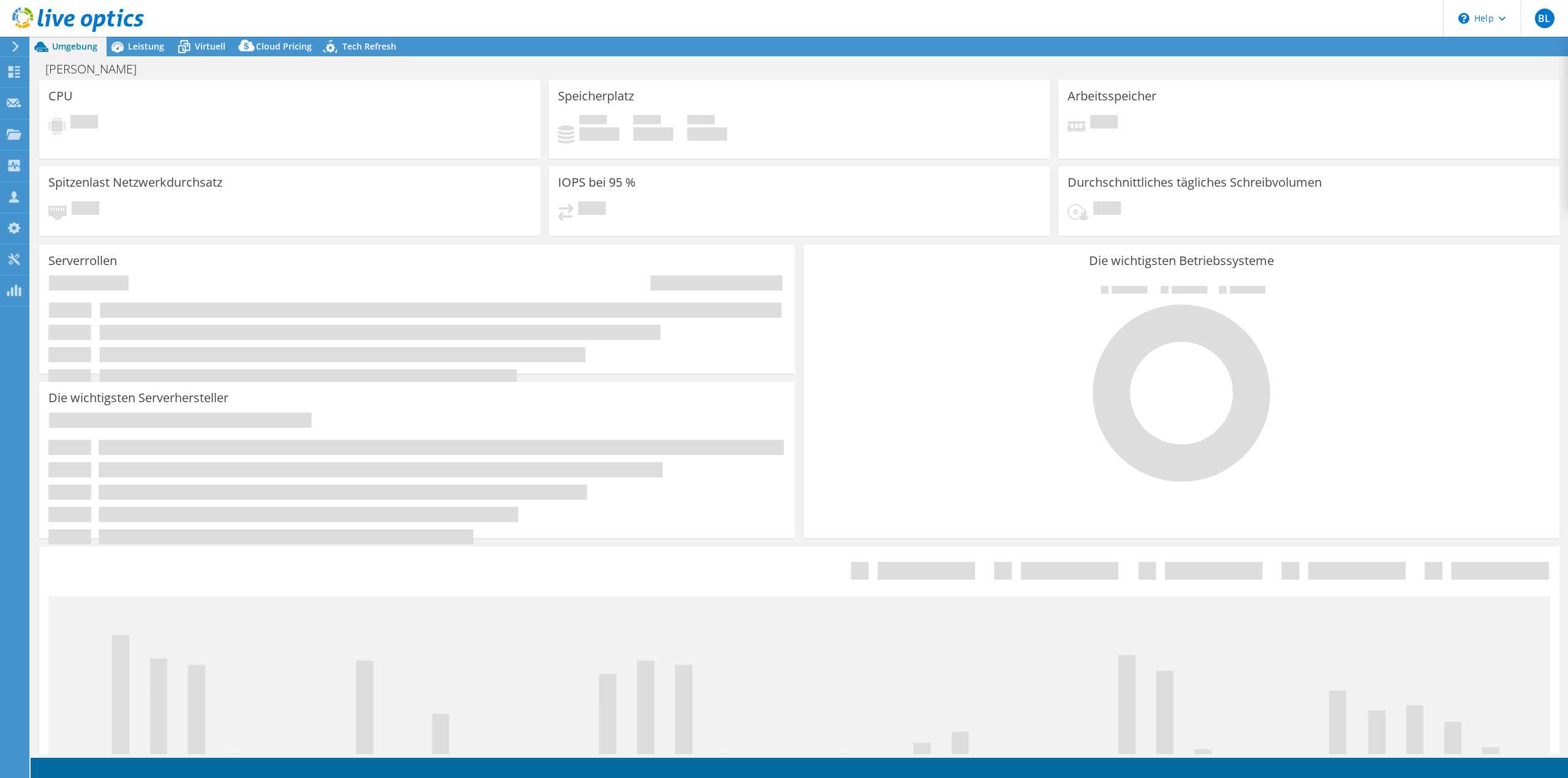
select select "EUFrankfurt"
select select "EUR"
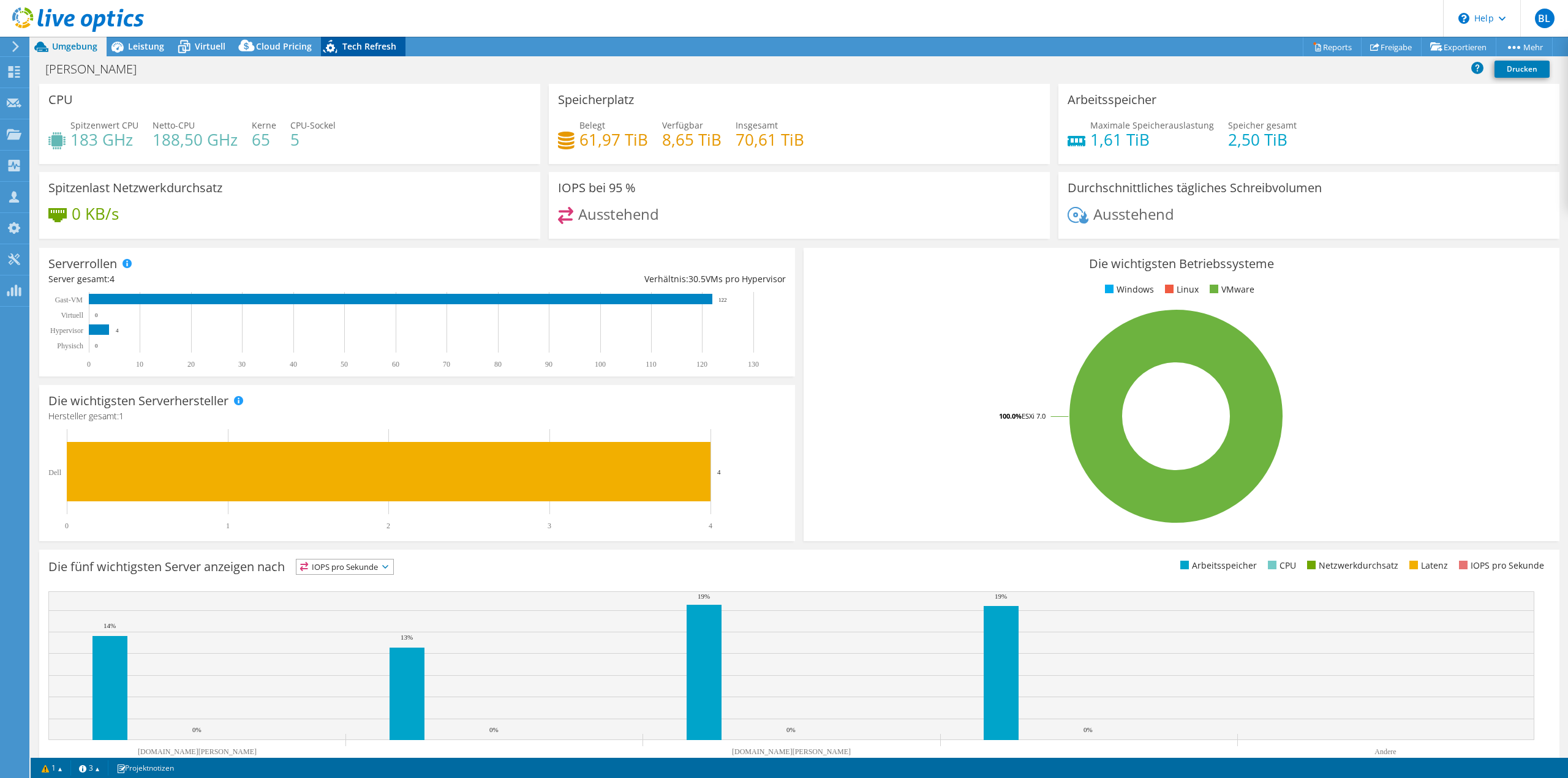
click at [386, 44] on span "Tech Refresh" at bounding box center [370, 46] width 54 height 11
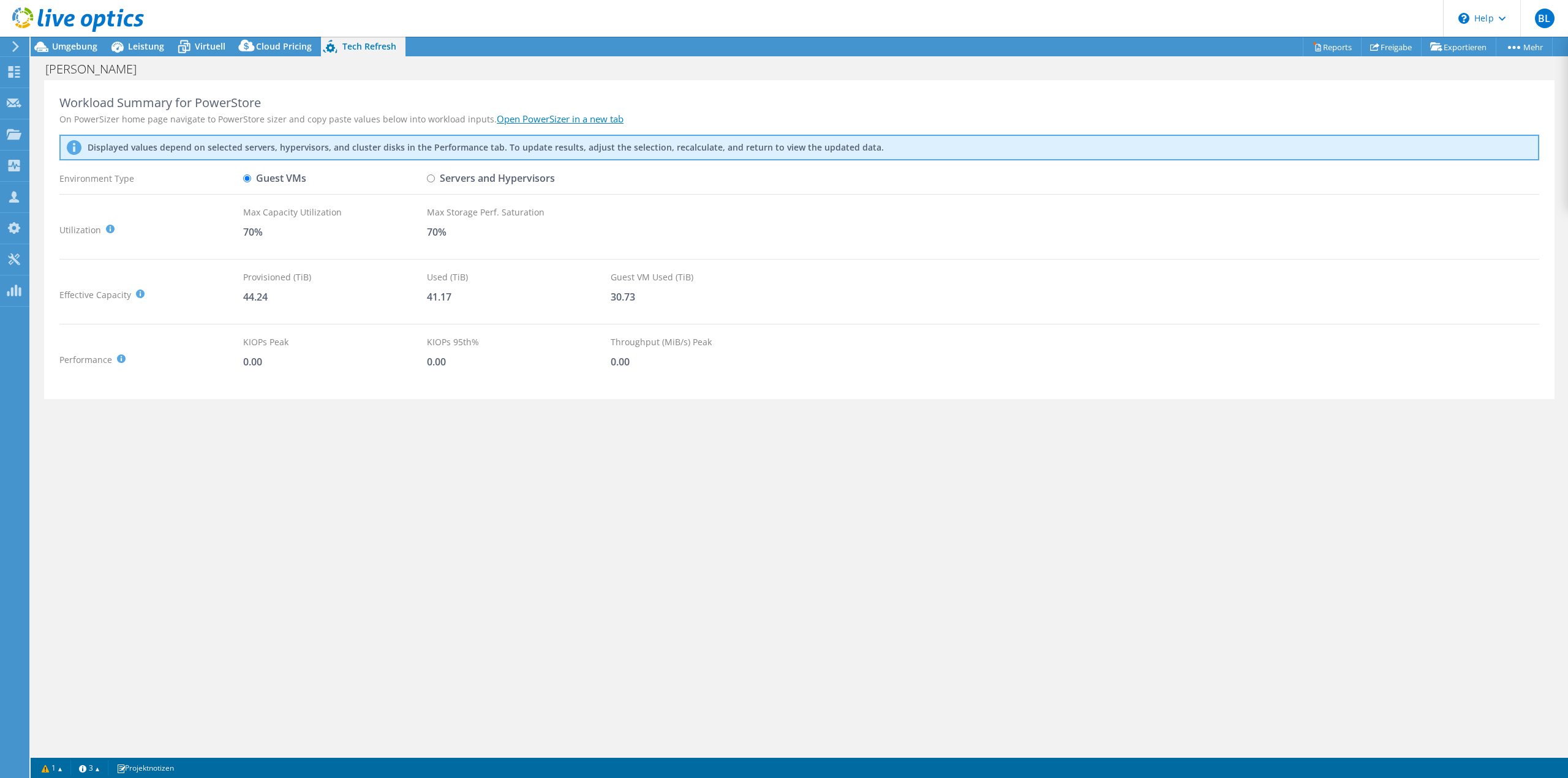
click at [434, 178] on input "Servers and Hypervisors" at bounding box center [431, 179] width 8 height 8
radio input "true"
click at [245, 177] on input "Guest VMs" at bounding box center [247, 179] width 8 height 8
radio input "true"
radio input "false"
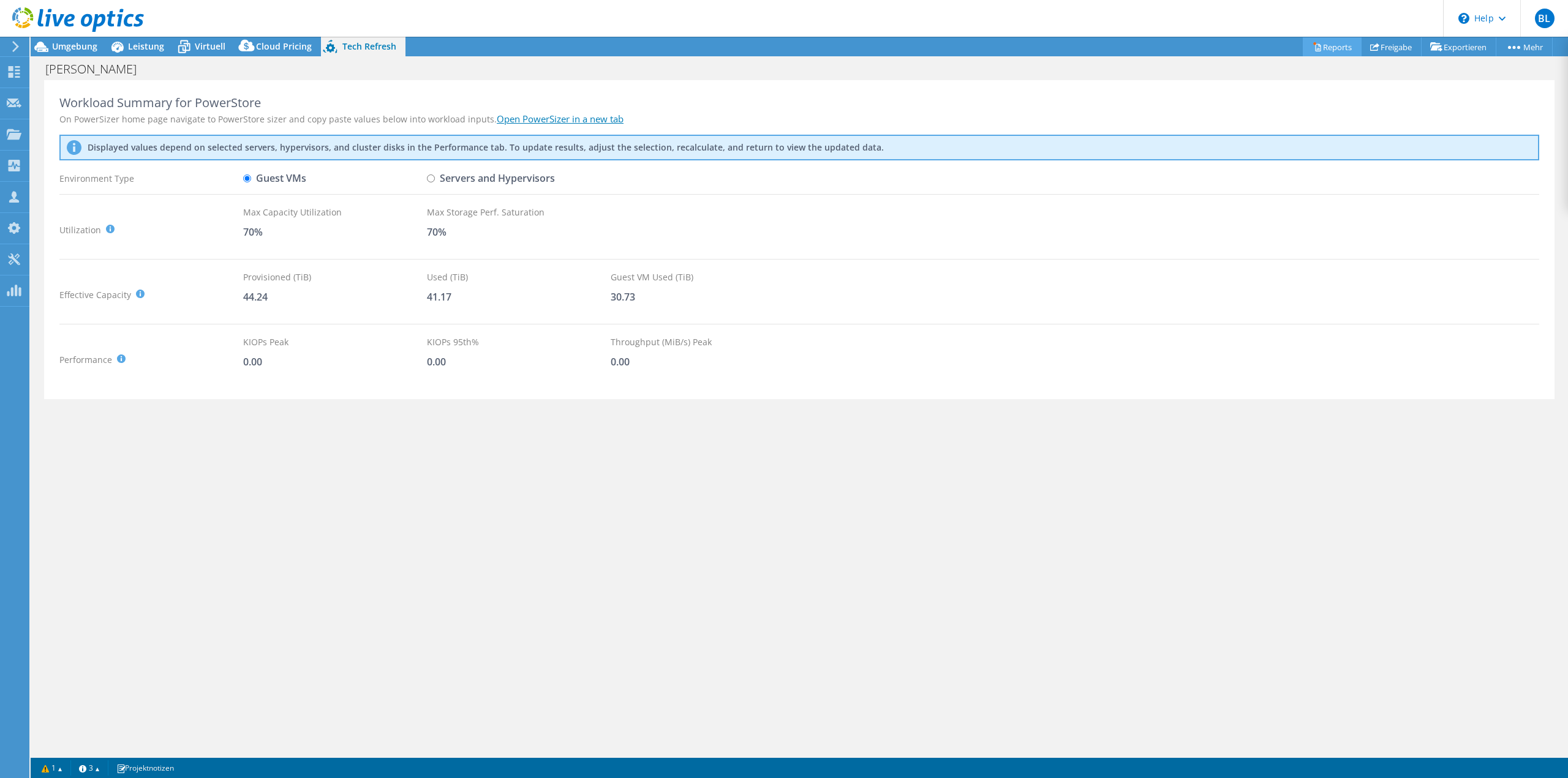
click at [1322, 48] on link "Reports" at bounding box center [1332, 46] width 58 height 19
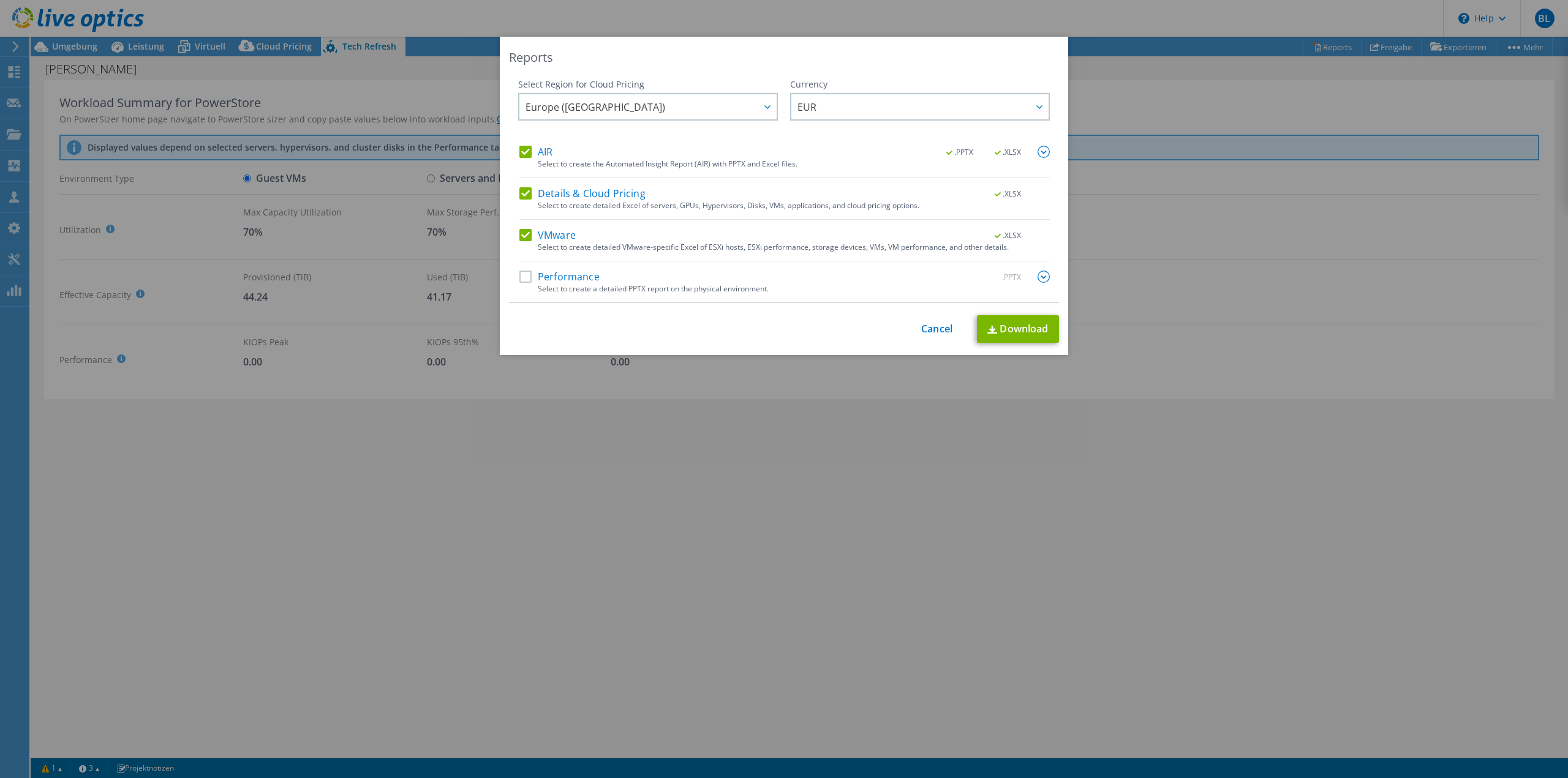
click at [519, 278] on label "Performance" at bounding box center [559, 276] width 80 height 12
click at [0, 0] on input "Performance" at bounding box center [0, 0] width 0 height 0
click at [1040, 274] on img at bounding box center [1043, 276] width 12 height 12
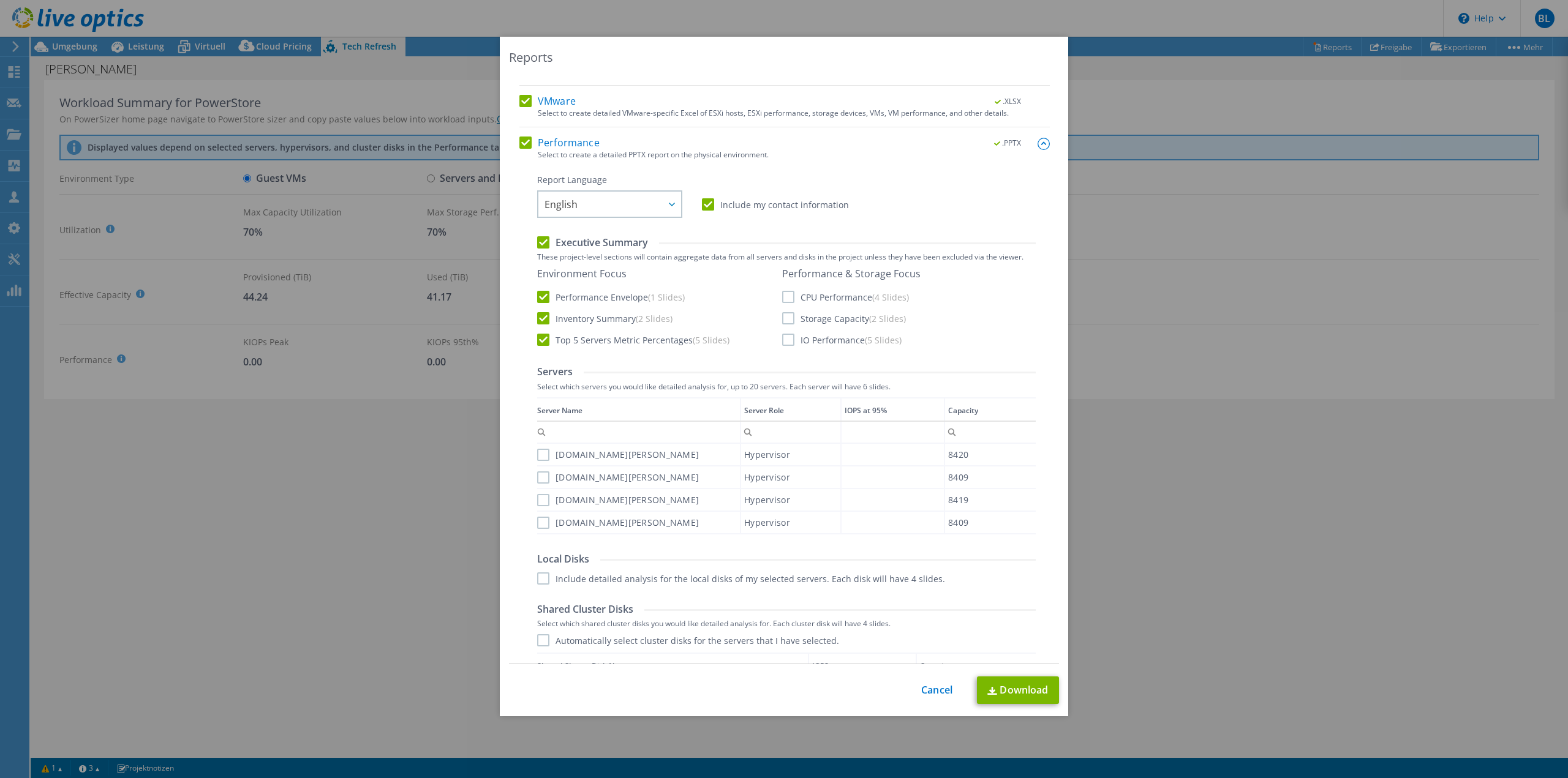
scroll to position [306, 0]
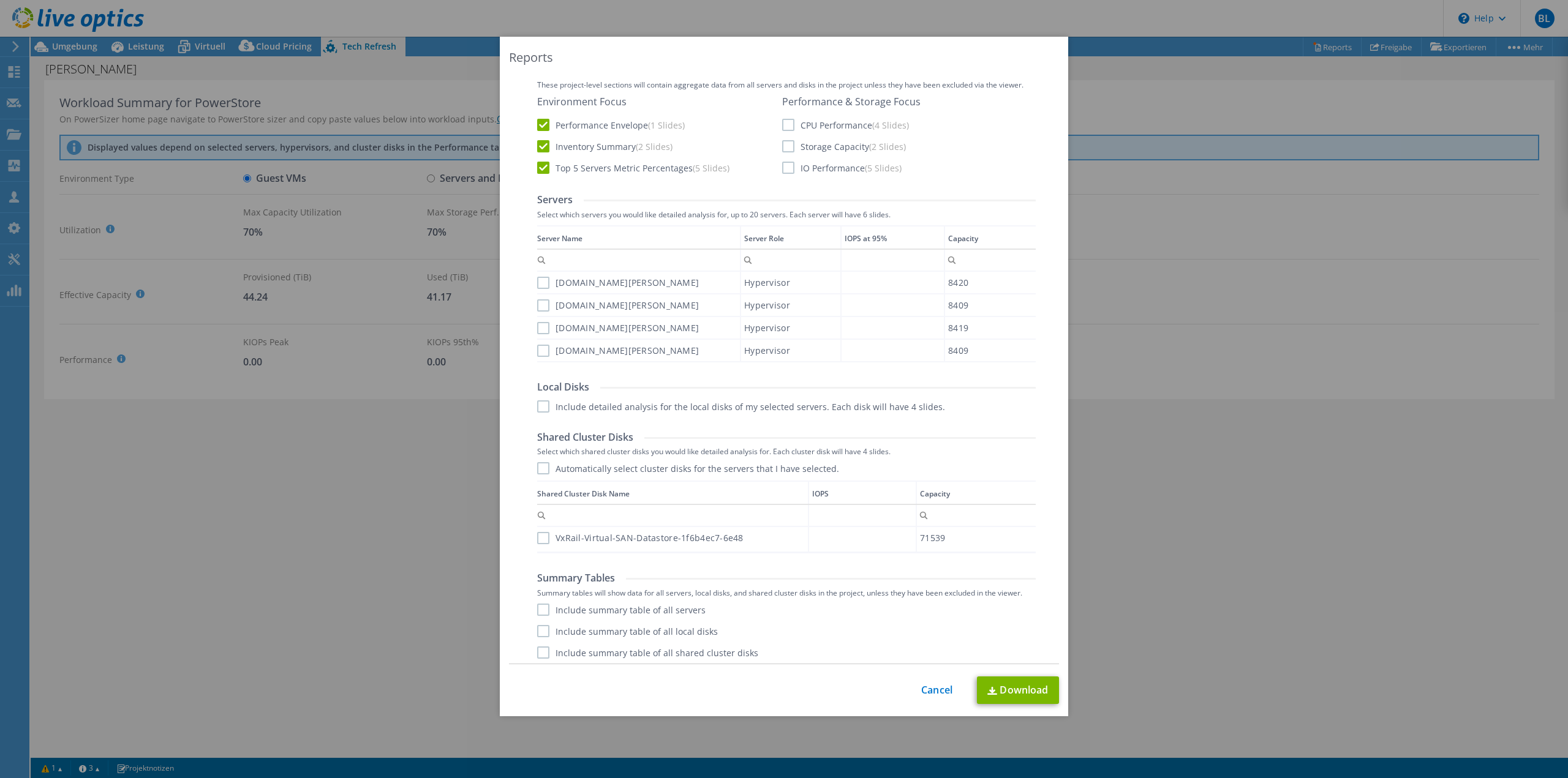
click at [788, 126] on label "CPU Performance (4 Slides)" at bounding box center [846, 124] width 127 height 12
click at [0, 0] on input "CPU Performance (4 Slides)" at bounding box center [0, 0] width 0 height 0
click at [789, 153] on label "Storage Capacity (2 Slides)" at bounding box center [844, 146] width 123 height 12
click at [0, 0] on input "Storage Capacity (2 Slides)" at bounding box center [0, 0] width 0 height 0
click at [782, 174] on label "IO Performance (5 Slides)" at bounding box center [842, 167] width 119 height 12
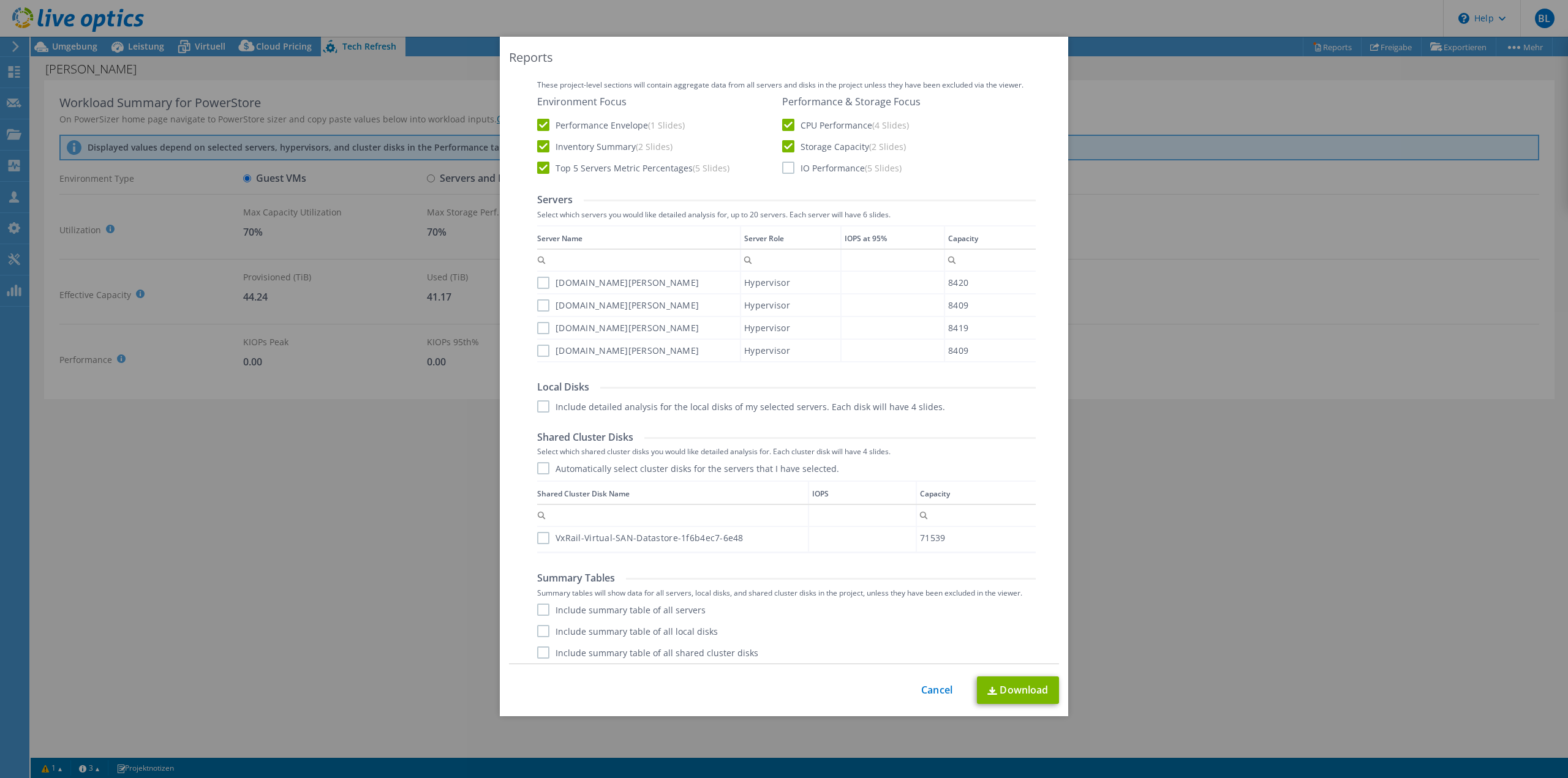
click at [0, 0] on input "IO Performance (5 Slides)" at bounding box center [0, 0] width 0 height 0
click at [607, 280] on label "vxrail03.reutlingen.morgenstern.de" at bounding box center [617, 283] width 162 height 12
click at [0, 0] on input "vxrail03.reutlingen.morgenstern.de" at bounding box center [0, 0] width 0 height 0
click at [606, 308] on label "vxrail02.reutlingen.morgenstern.de" at bounding box center [617, 305] width 162 height 12
click at [0, 0] on input "vxrail02.reutlingen.morgenstern.de" at bounding box center [0, 0] width 0 height 0
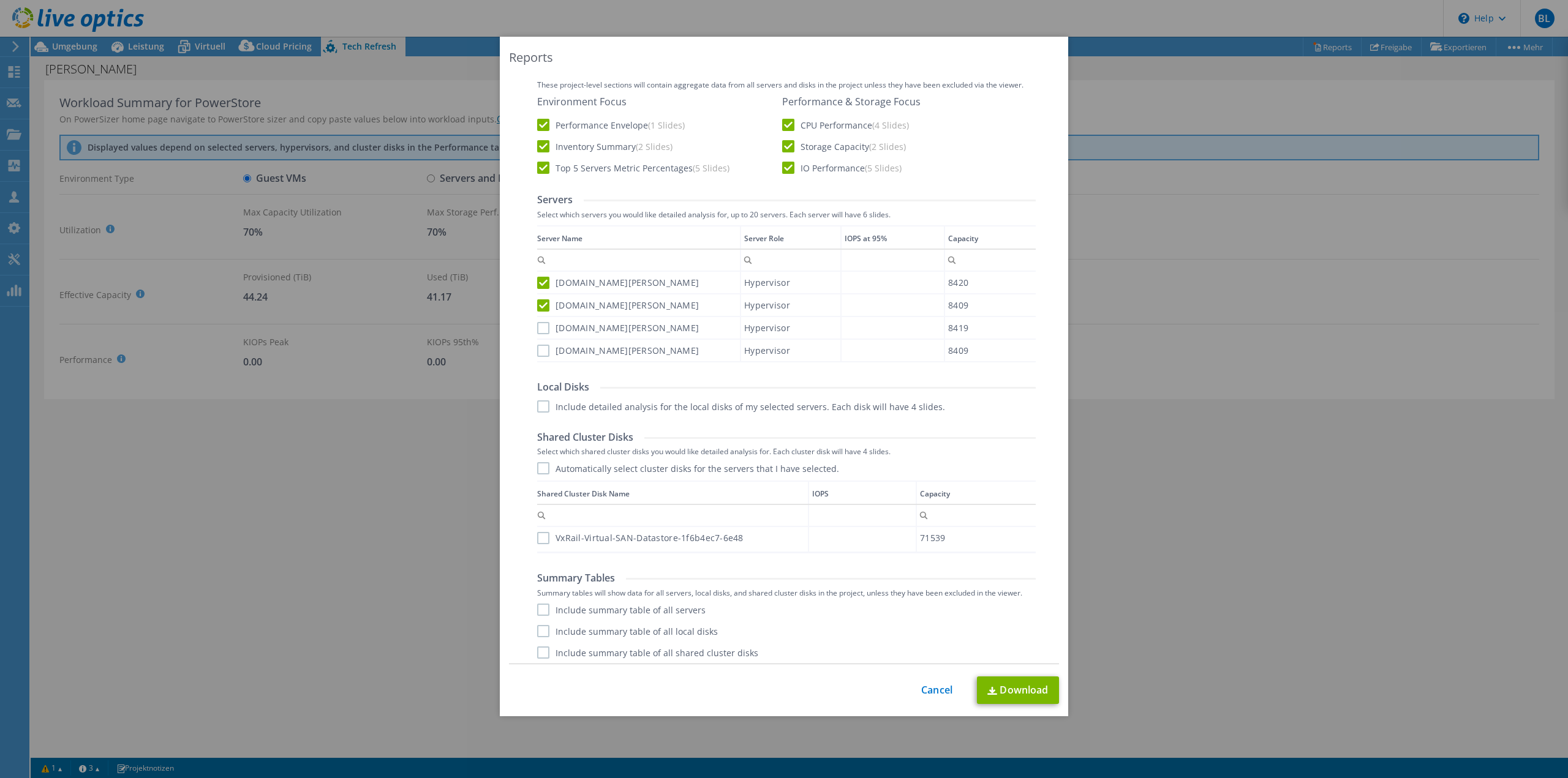
click at [606, 332] on label "vxrail04.reutlingen.morgenstern.de" at bounding box center [617, 328] width 162 height 12
click at [0, 0] on input "vxrail04.reutlingen.morgenstern.de" at bounding box center [0, 0] width 0 height 0
click at [609, 350] on label "vxrail01.reutlingen.morgenstern.de" at bounding box center [617, 351] width 162 height 12
click at [0, 0] on input "vxrail01.reutlingen.morgenstern.de" at bounding box center [0, 0] width 0 height 0
click at [595, 471] on label "Automatically select cluster disks for the servers that I have selected." at bounding box center [688, 468] width 302 height 12
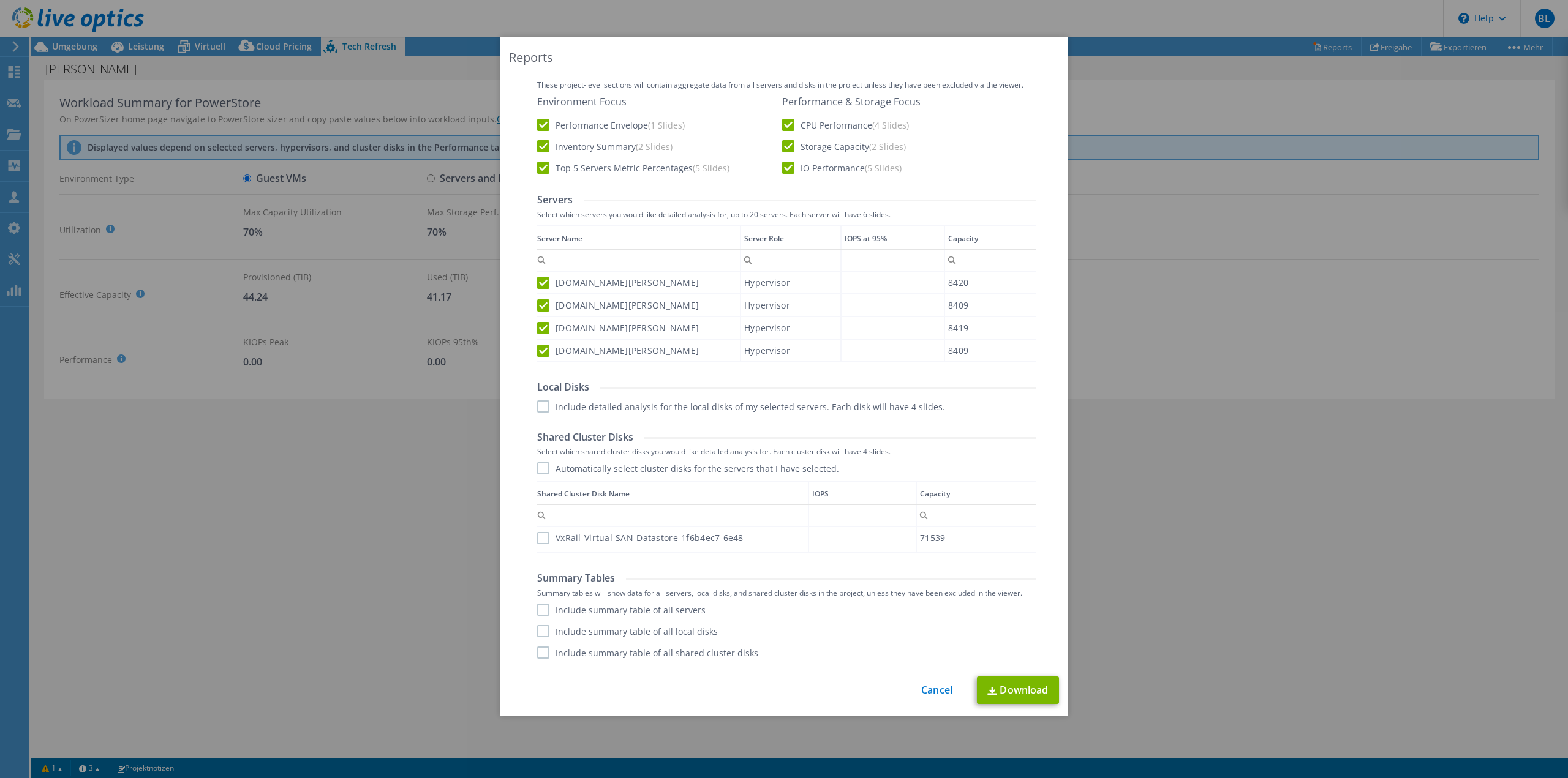
click at [0, 0] on input "Automatically select cluster disks for the servers that I have selected." at bounding box center [0, 0] width 0 height 0
click at [619, 611] on label "Include summary table of all servers" at bounding box center [621, 610] width 168 height 12
click at [0, 0] on input "Include summary table of all servers" at bounding box center [0, 0] width 0 height 0
click at [619, 632] on label "Include summary table of all local disks" at bounding box center [627, 631] width 180 height 12
click at [0, 0] on input "Include summary table of all local disks" at bounding box center [0, 0] width 0 height 0
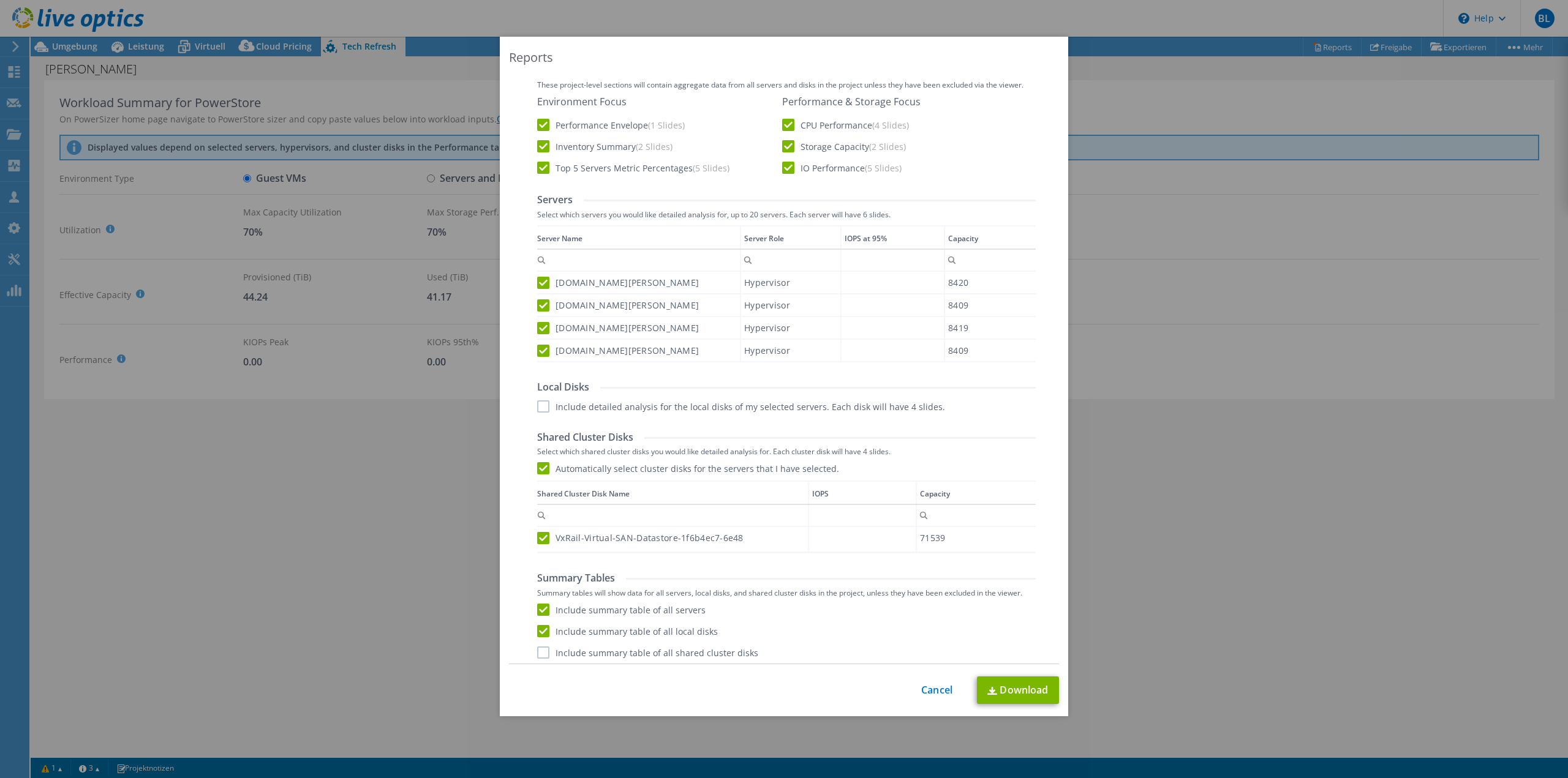
click at [624, 660] on div "Performance .PPTX Select to create a detailed PPTX report on the physical envir…" at bounding box center [784, 316] width 531 height 703
click at [628, 653] on label "Include summary table of all shared cluster disks" at bounding box center [648, 652] width 221 height 12
click at [0, 0] on input "Include summary table of all shared cluster disks" at bounding box center [0, 0] width 0 height 0
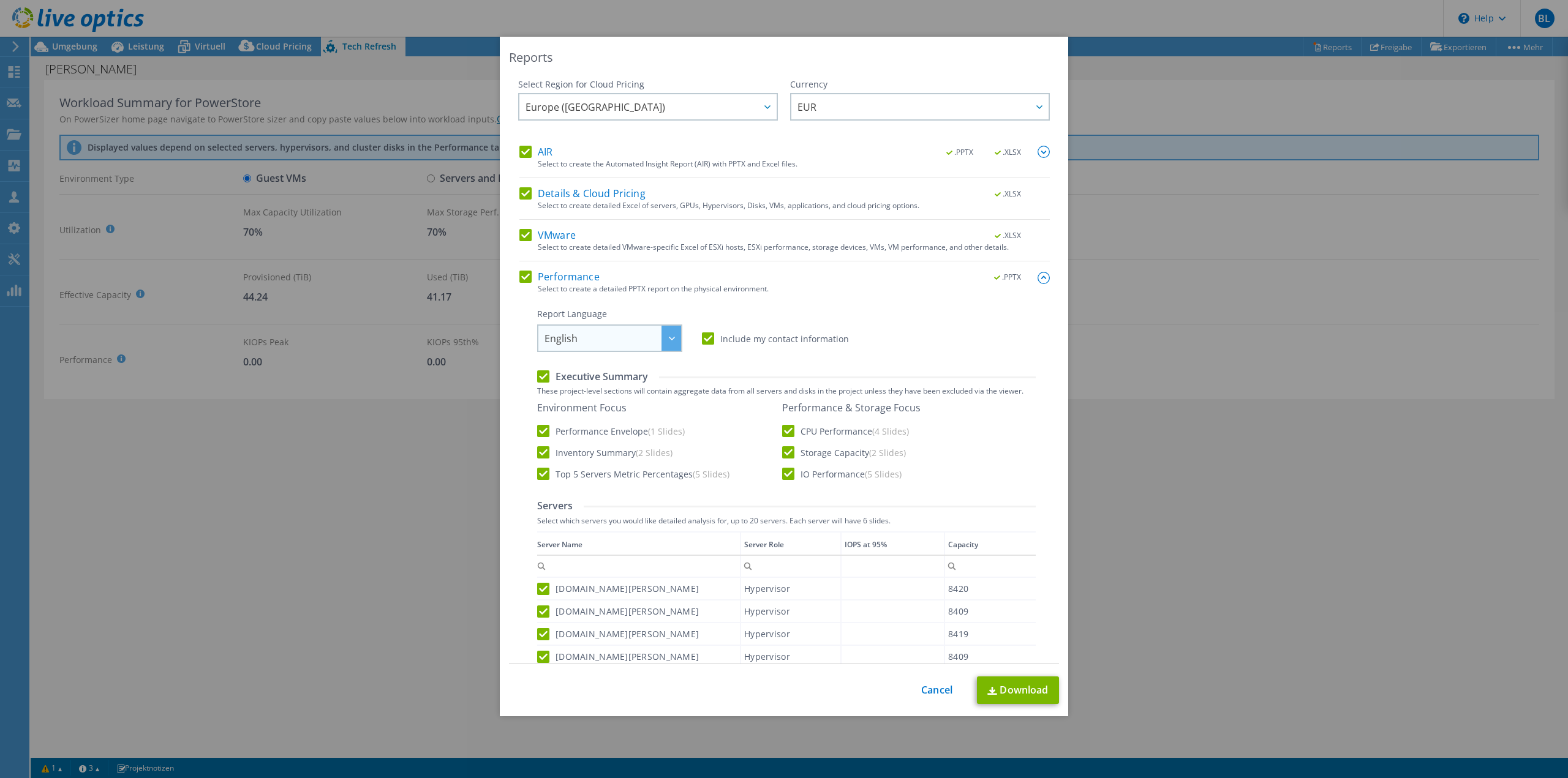
click at [597, 343] on span "English" at bounding box center [613, 338] width 136 height 25
click at [605, 382] on li "Deutsch" at bounding box center [609, 386] width 139 height 21
click at [704, 343] on label "Include my contact information" at bounding box center [775, 338] width 147 height 12
click at [0, 0] on input "Include my contact information" at bounding box center [0, 0] width 0 height 0
click at [566, 155] on div "AIR .PPTX .XLSX" at bounding box center [784, 152] width 531 height 14
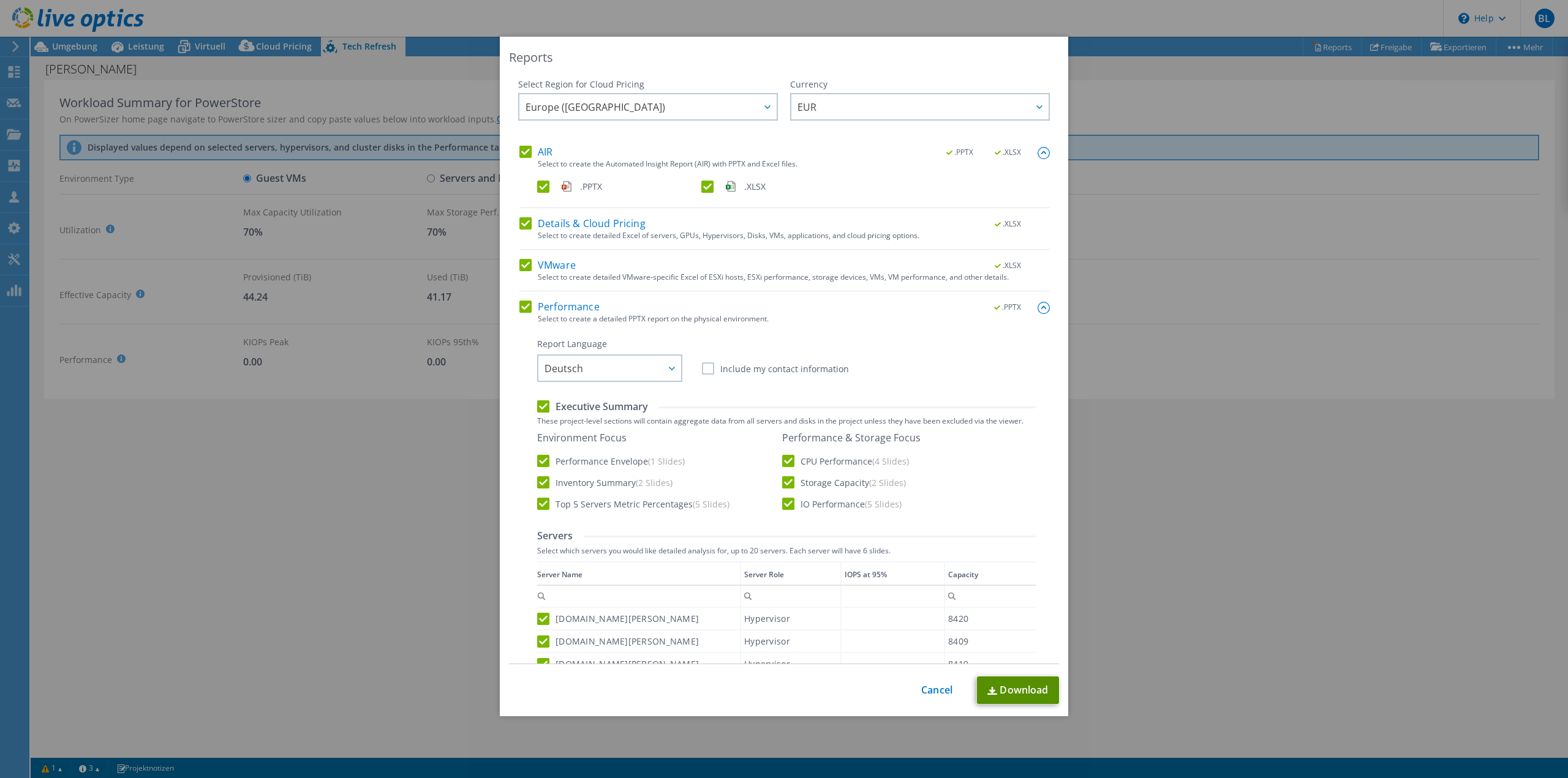
click at [1003, 685] on link "Download" at bounding box center [1018, 690] width 82 height 28
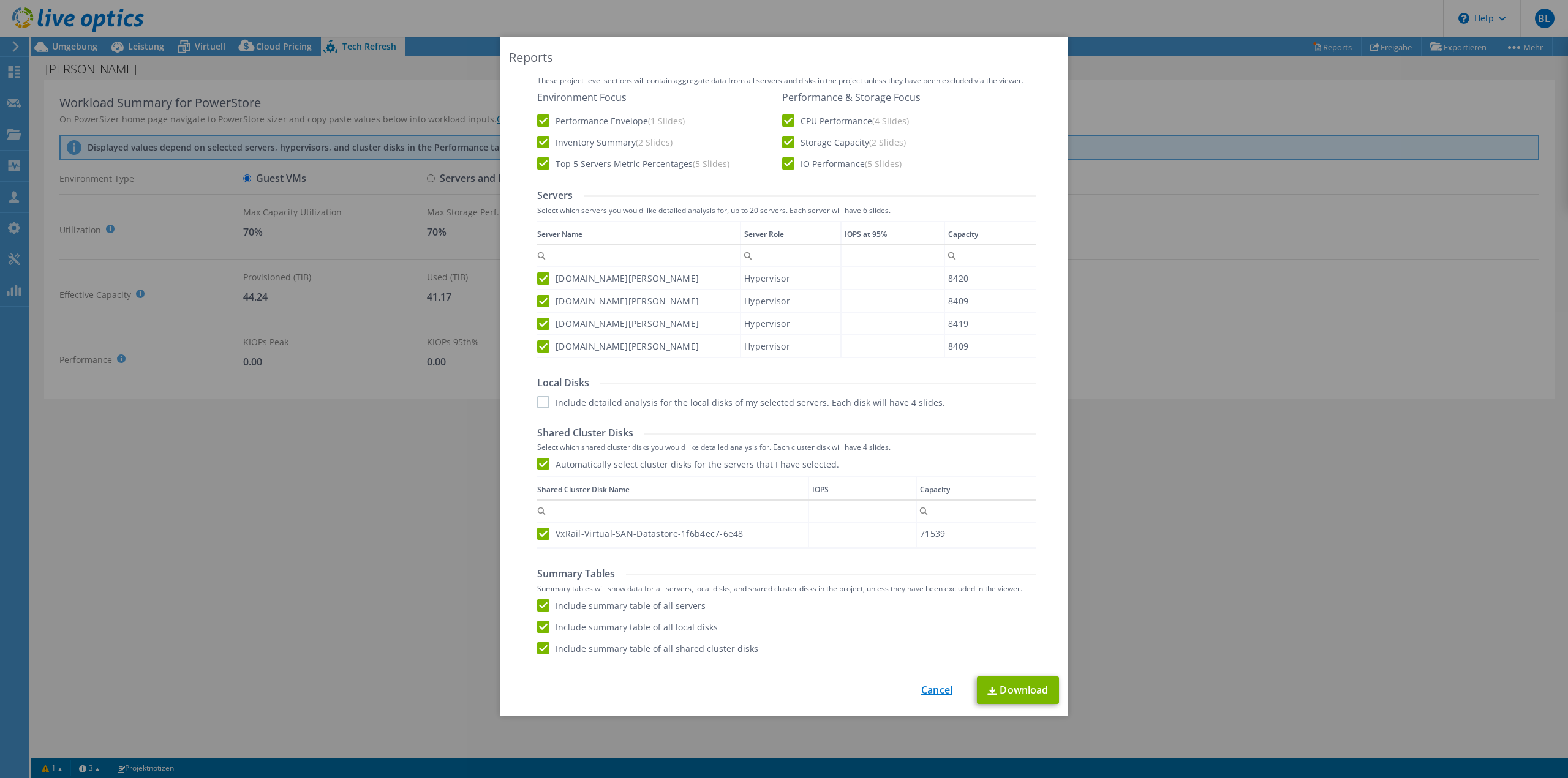
click at [929, 689] on link "Cancel" at bounding box center [937, 690] width 31 height 11
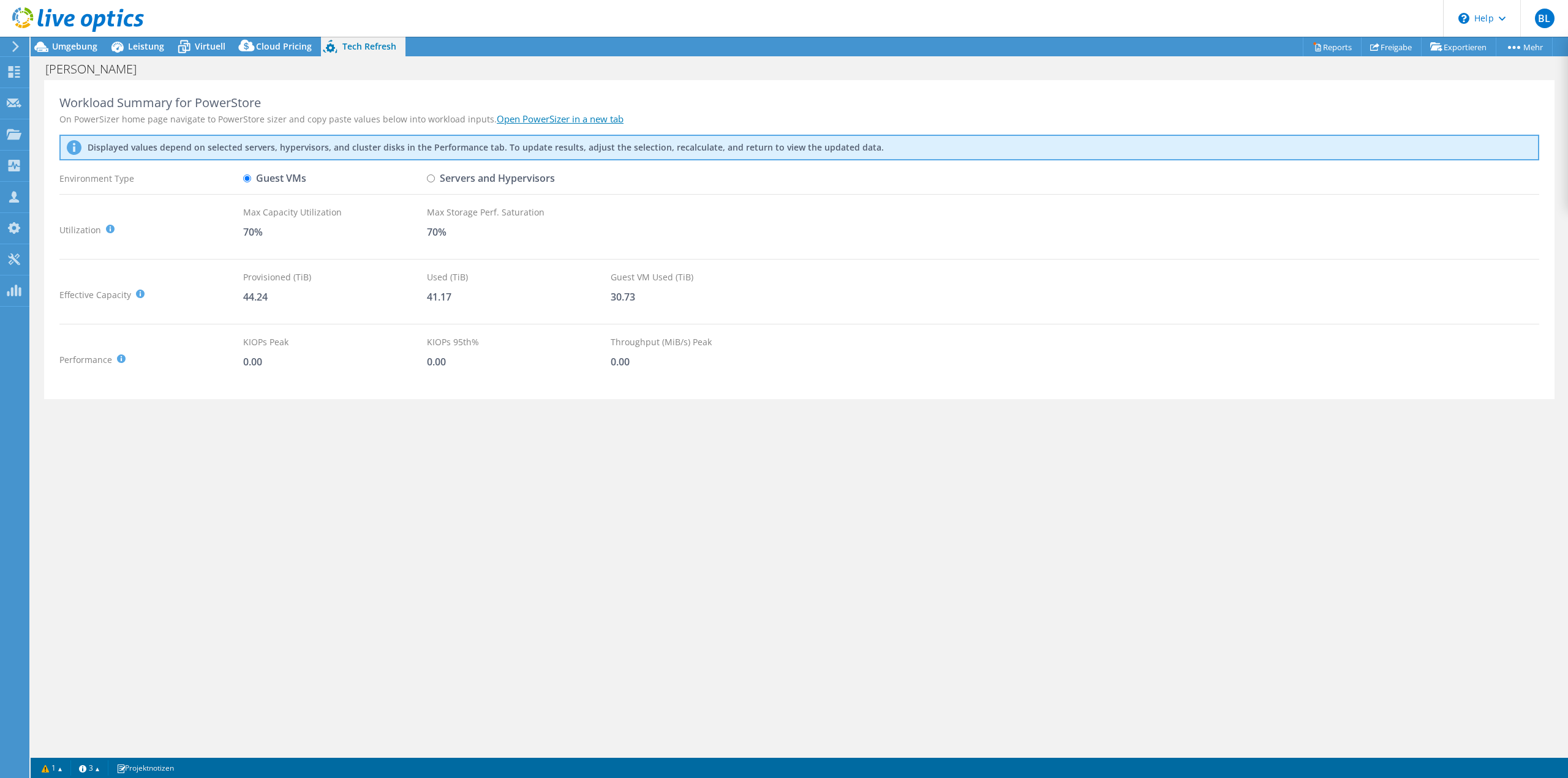
click at [659, 537] on div "Workload Summary for PowerStore On PowerSizer home page navigate to PowerStore …" at bounding box center [799, 417] width 1538 height 674
click at [677, 508] on div "Workload Summary for PowerStore On PowerSizer home page navigate to PowerStore …" at bounding box center [799, 417] width 1538 height 674
click at [73, 24] on use at bounding box center [78, 19] width 132 height 24
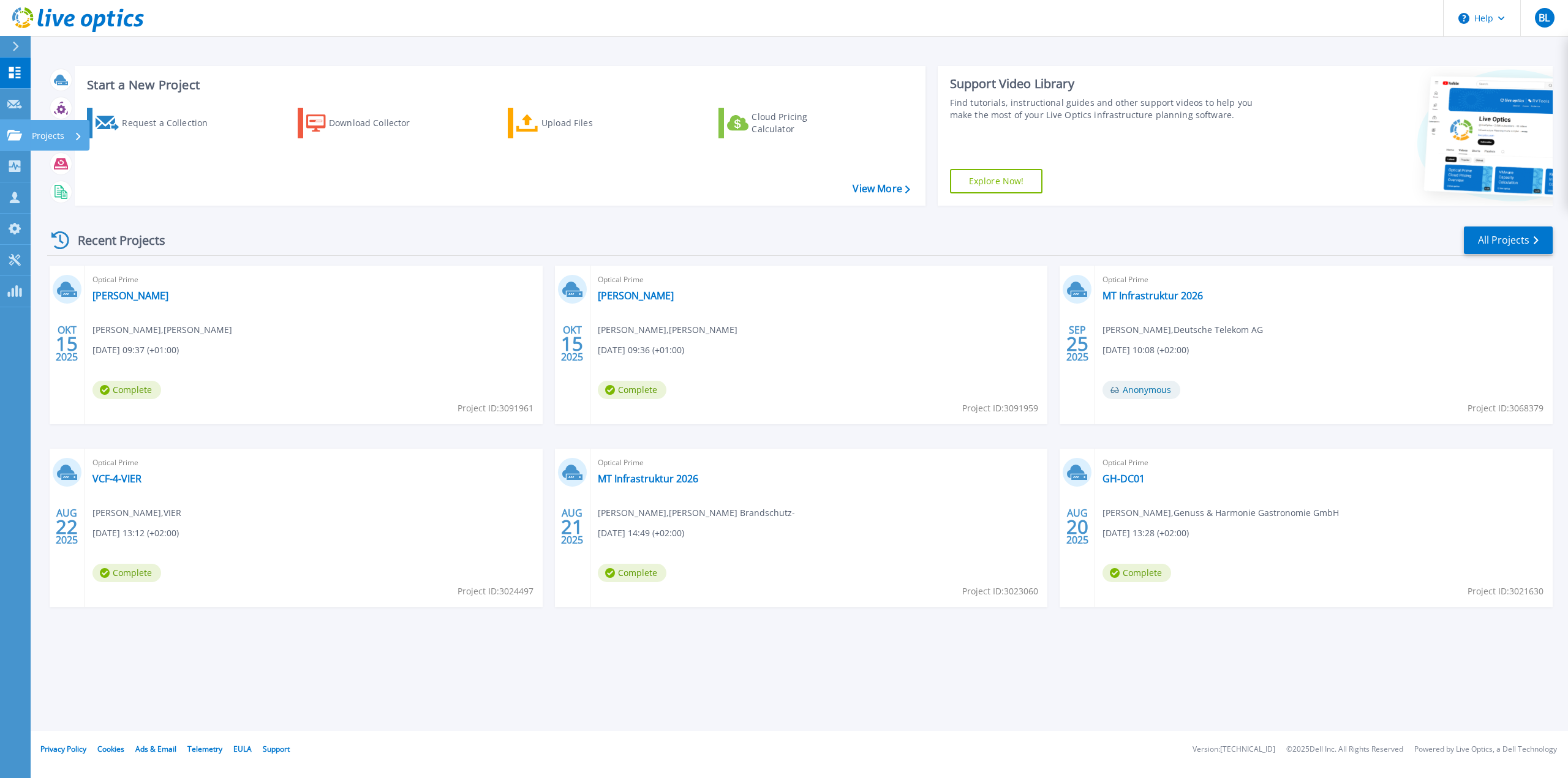
click at [14, 128] on link "Projects Projects" at bounding box center [15, 136] width 31 height 31
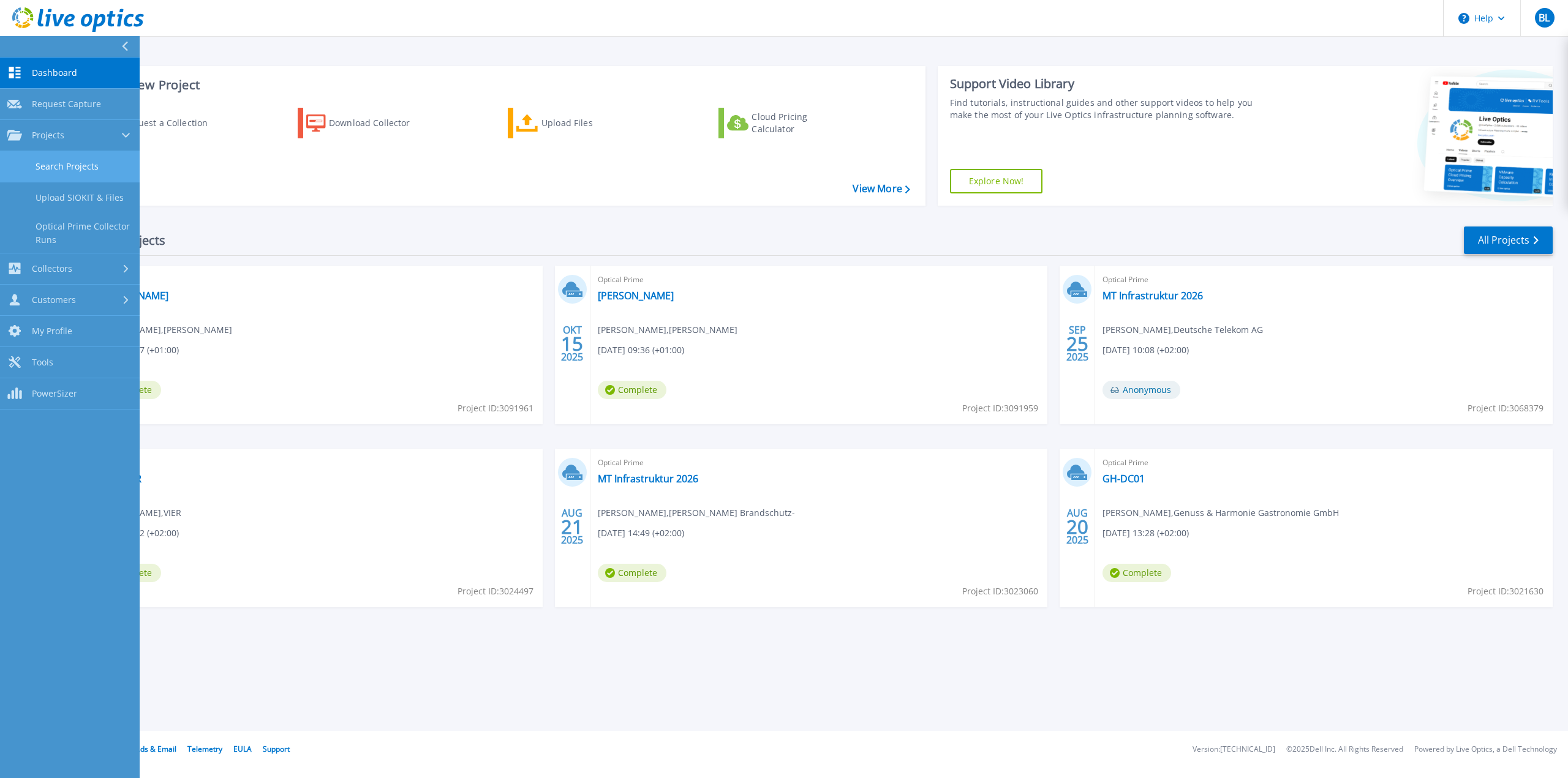
click at [74, 169] on link "Search Projects" at bounding box center [70, 166] width 140 height 31
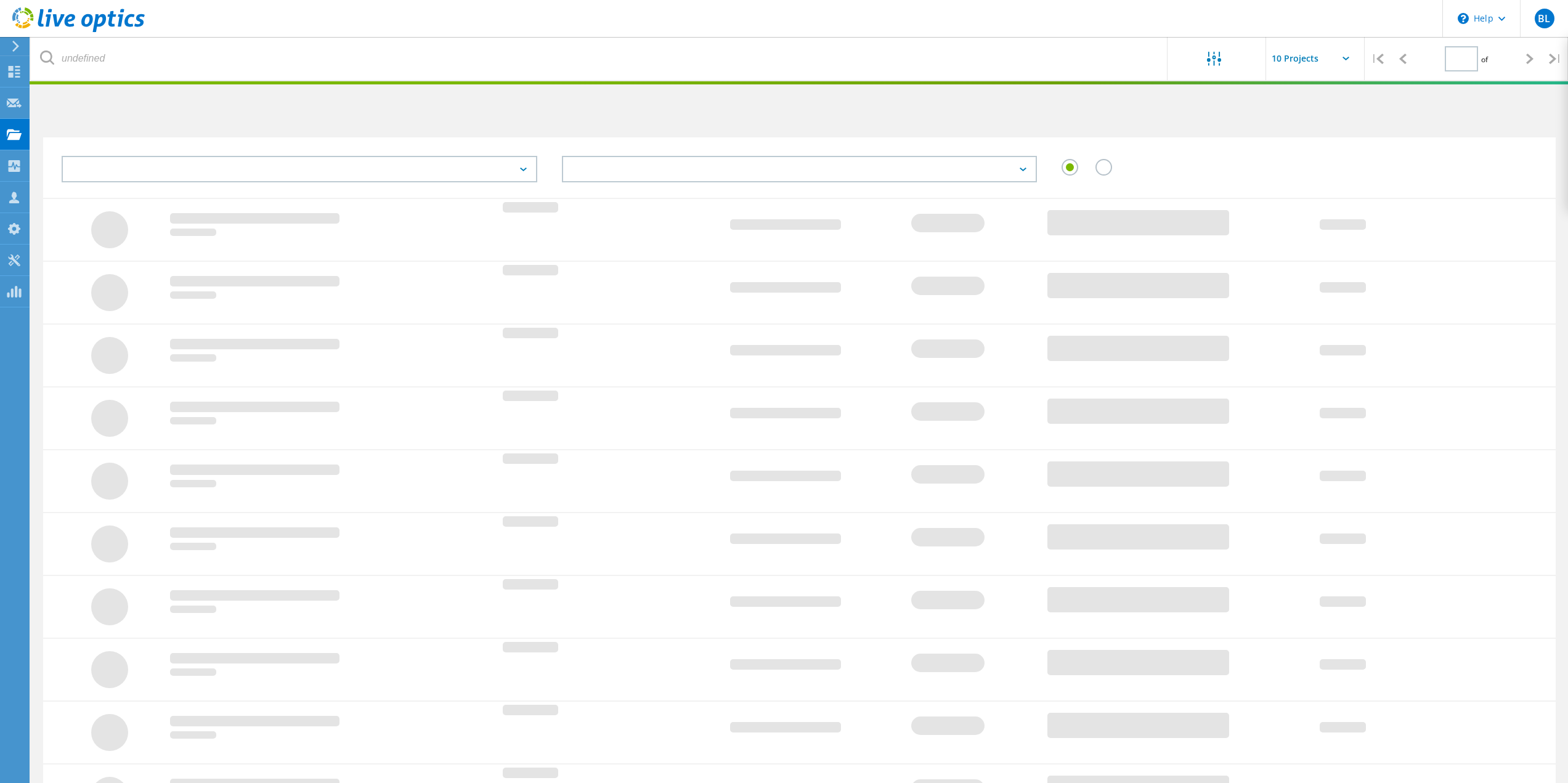
type input "1"
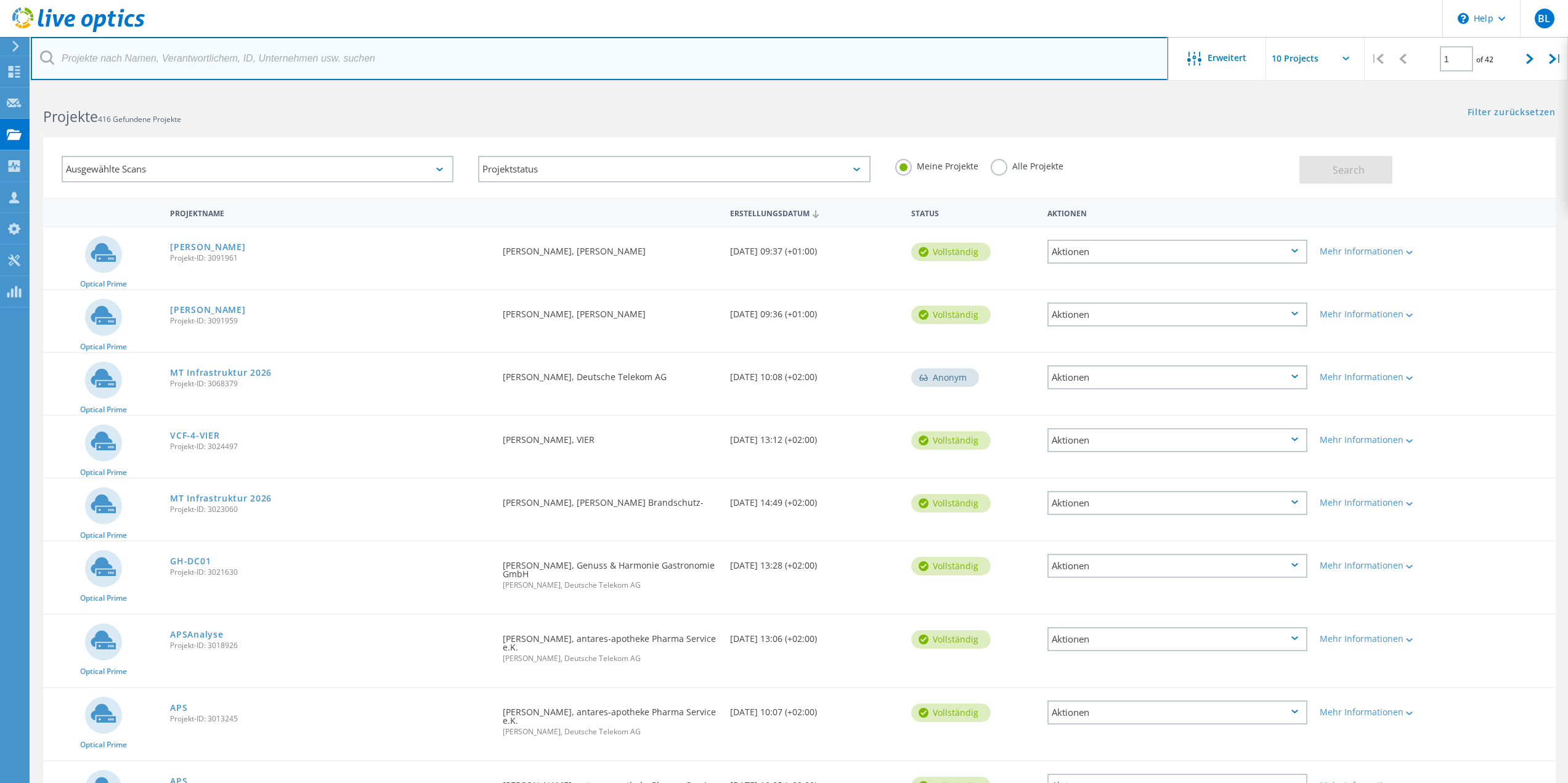
click at [159, 56] on input "text" at bounding box center [600, 58] width 1137 height 43
type input "wkc"
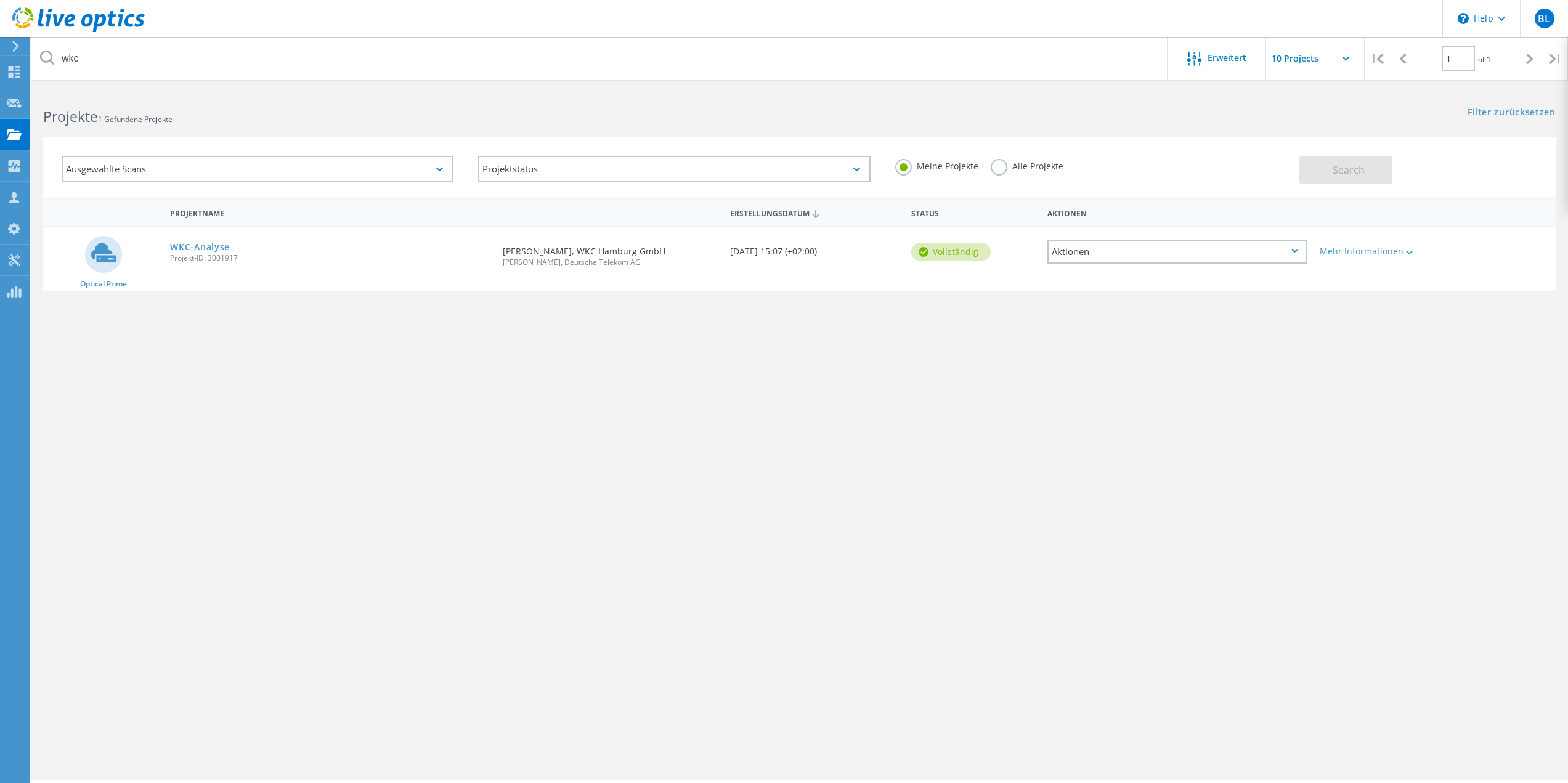
click at [216, 243] on link "WKC-Analyse" at bounding box center [199, 247] width 60 height 9
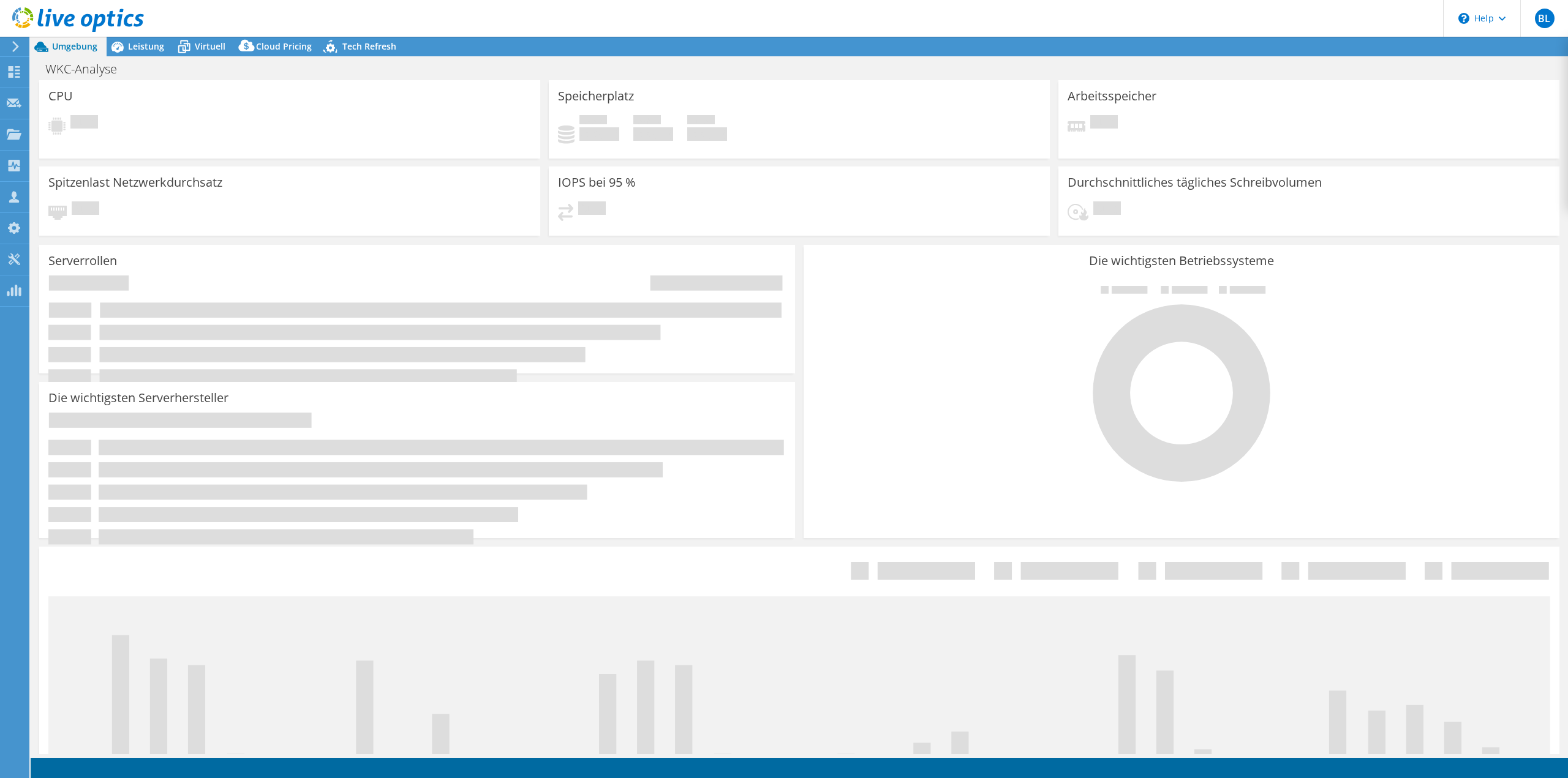
select select "EUFrankfurt"
select select "EUR"
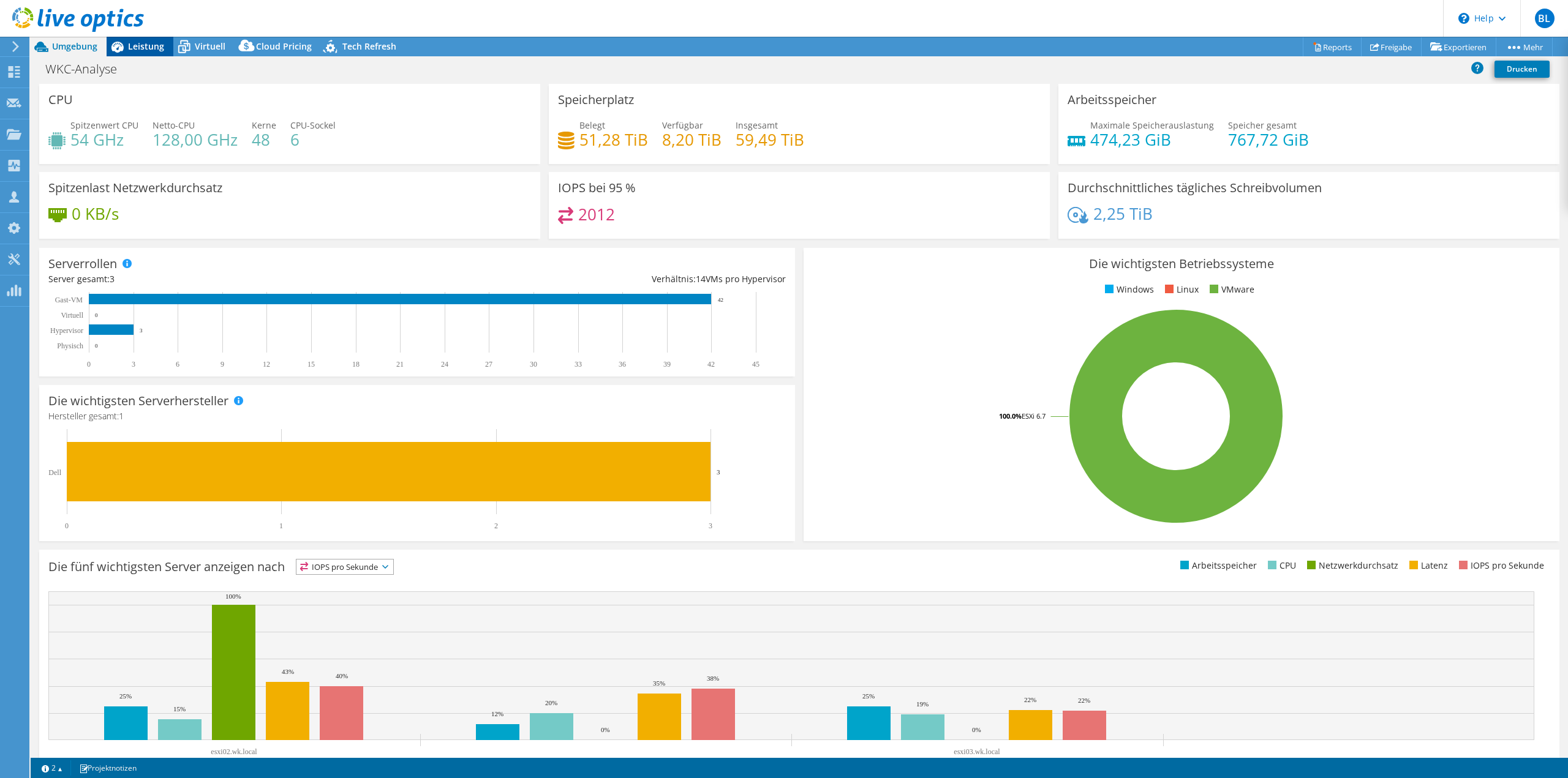
drag, startPoint x: 128, startPoint y: 46, endPoint x: 146, endPoint y: 193, distance: 148.1
click at [129, 46] on span "Leistung" at bounding box center [146, 46] width 36 height 11
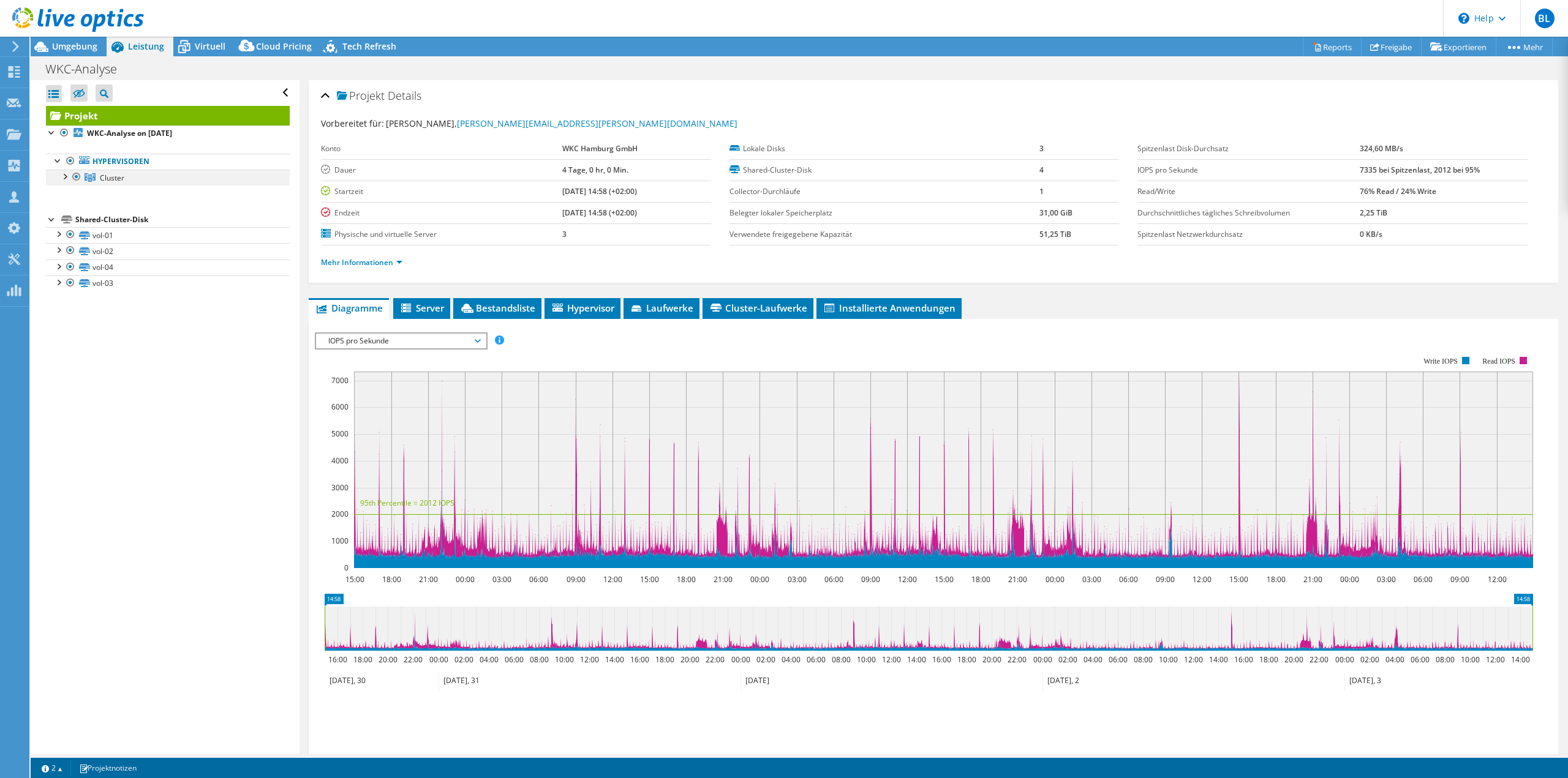
click at [62, 179] on div at bounding box center [64, 175] width 12 height 12
click at [123, 193] on link "esxi02.wk.local" at bounding box center [168, 193] width 244 height 16
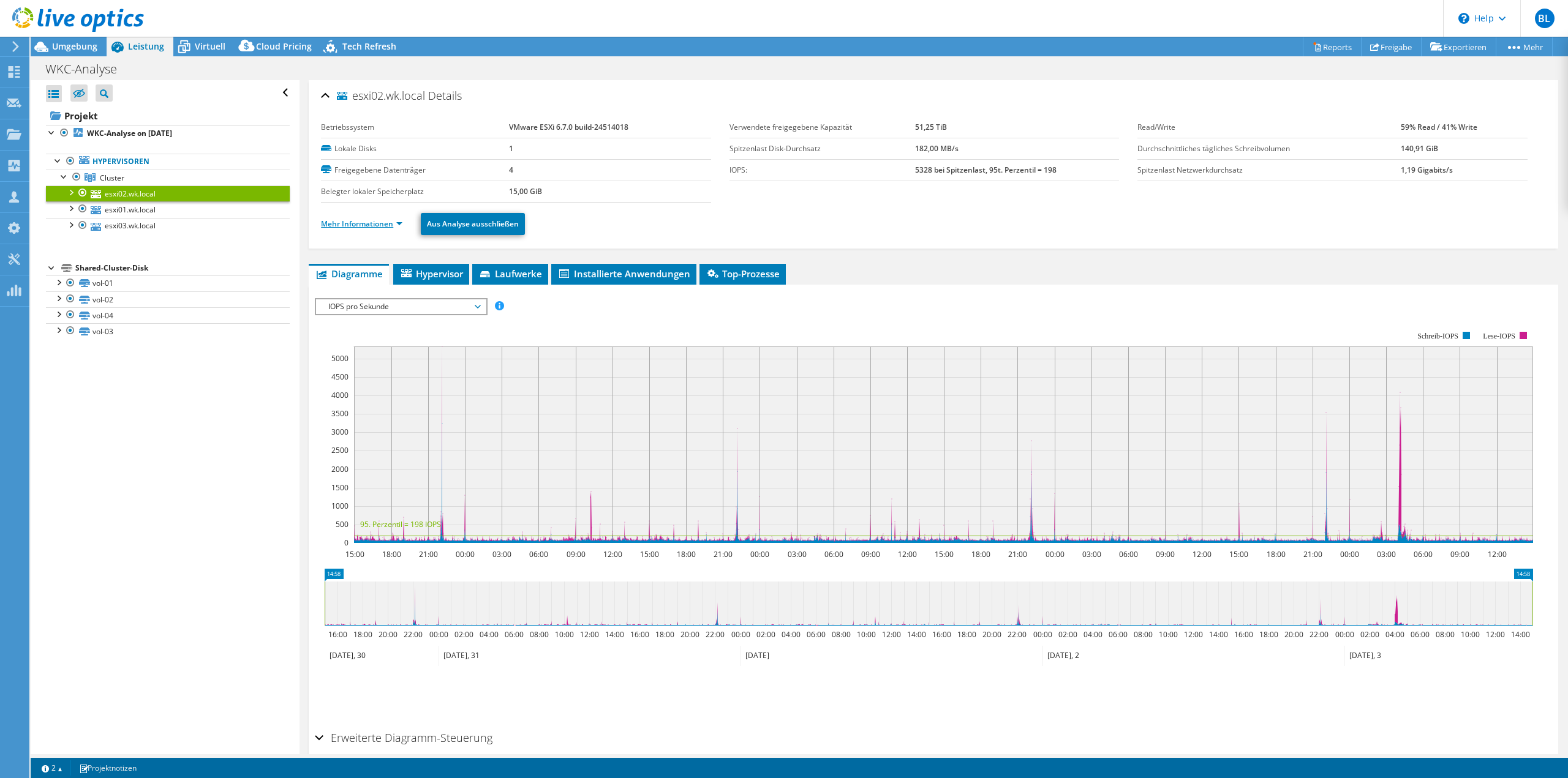
click at [383, 222] on link "Mehr Informationen" at bounding box center [362, 223] width 81 height 11
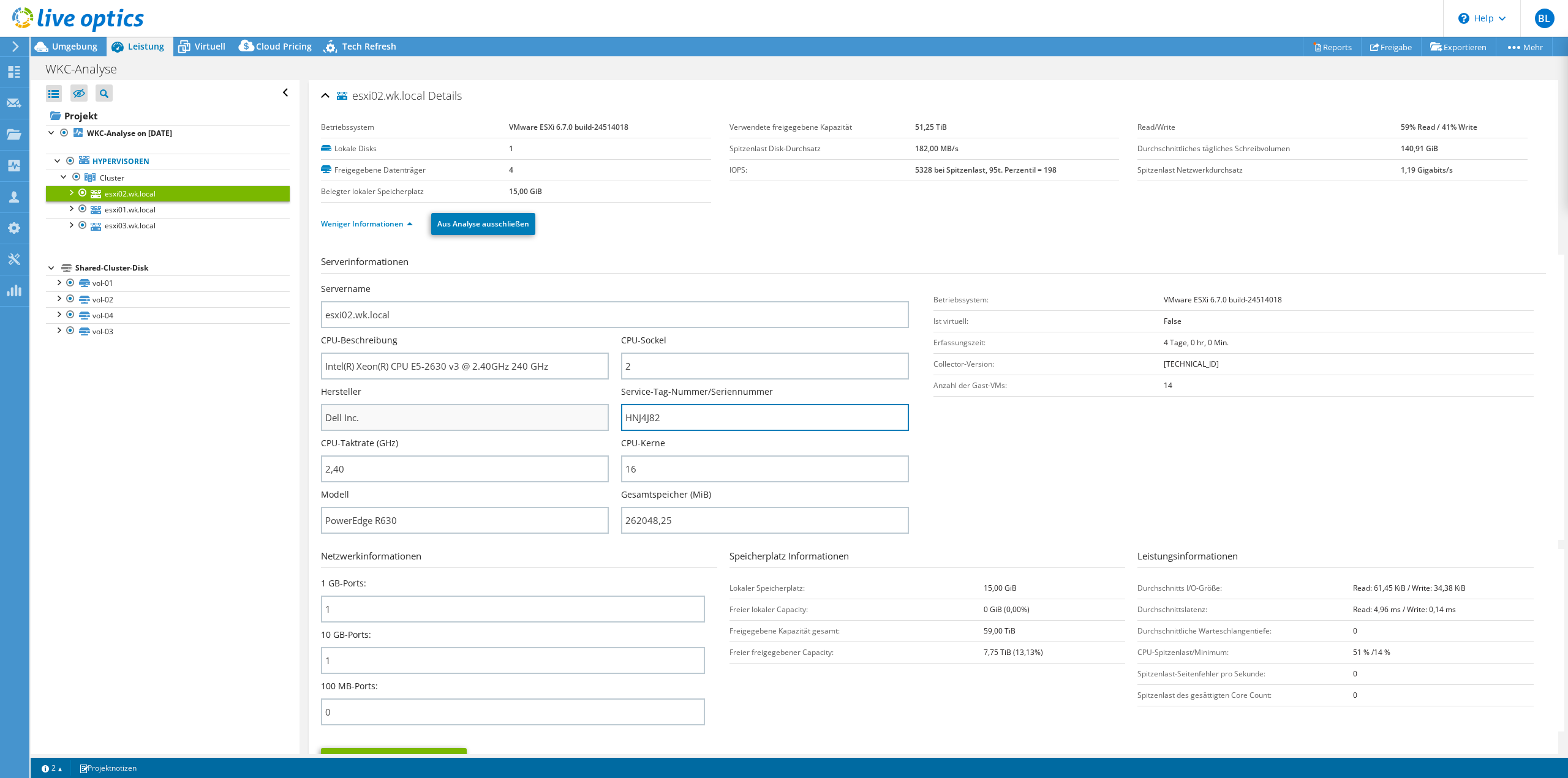
drag, startPoint x: 658, startPoint y: 413, endPoint x: 607, endPoint y: 410, distance: 51.1
click at [599, 283] on div "Servername esxi02.wk.local CPU-Beschreibung Intel(R) Xeon(R) CPU E5-2630 v3 @ 2…" at bounding box center [621, 283] width 600 height 0
click at [1426, 66] on link "vSAN ReadyNode Sizer" at bounding box center [1421, 69] width 116 height 26
